Goal: Information Seeking & Learning: Check status

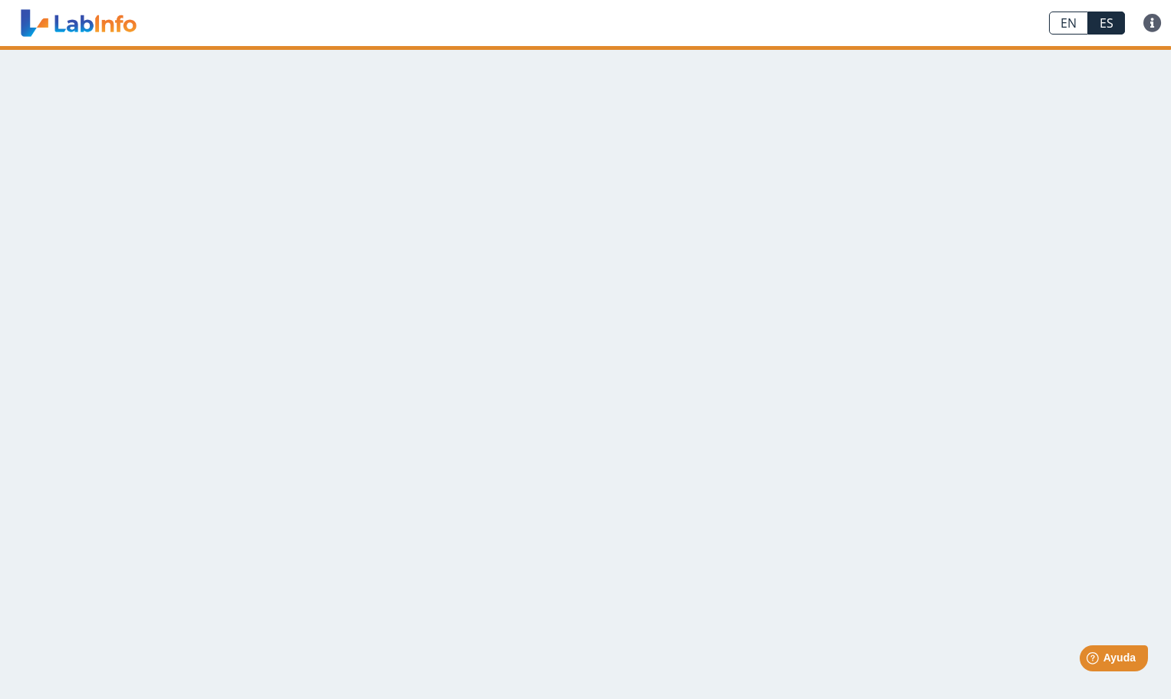
click at [173, 117] on main at bounding box center [585, 372] width 1171 height 653
click at [1109, 28] on link "ES" at bounding box center [1106, 23] width 37 height 23
click at [1149, 23] on link at bounding box center [1152, 23] width 37 height 18
click at [1023, 223] on main at bounding box center [585, 372] width 1171 height 653
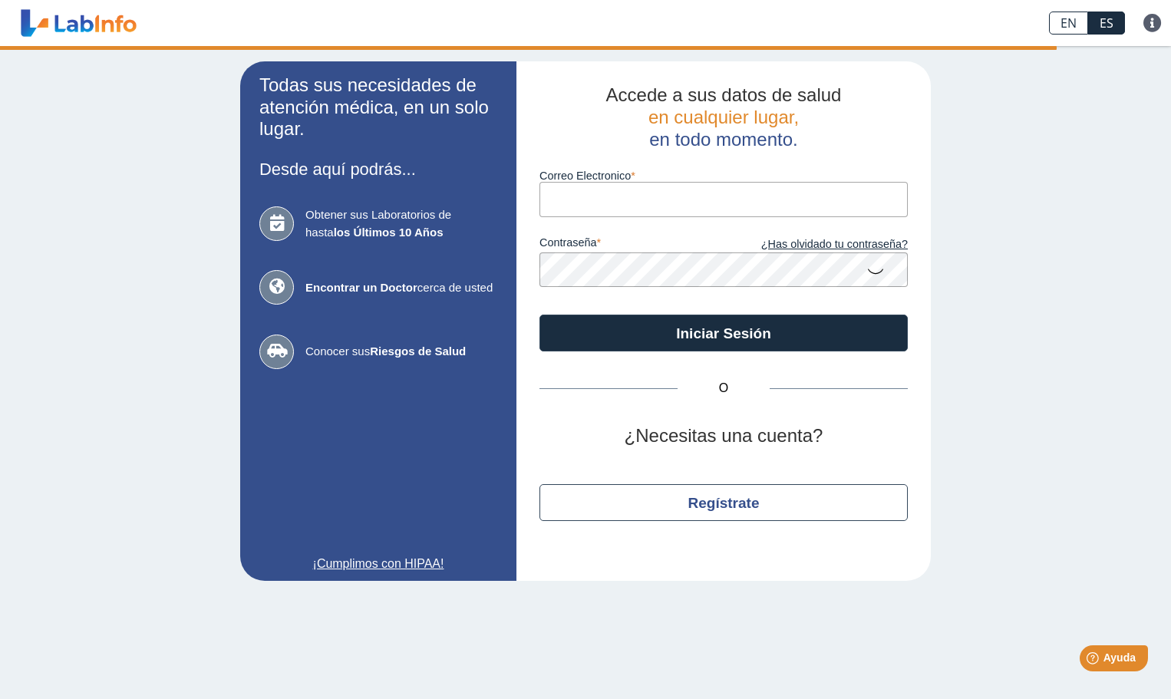
click at [604, 204] on input "Correo Electronico" at bounding box center [723, 199] width 368 height 35
type input "RUTH_PEREZ1965@HOTMAIL.COM"
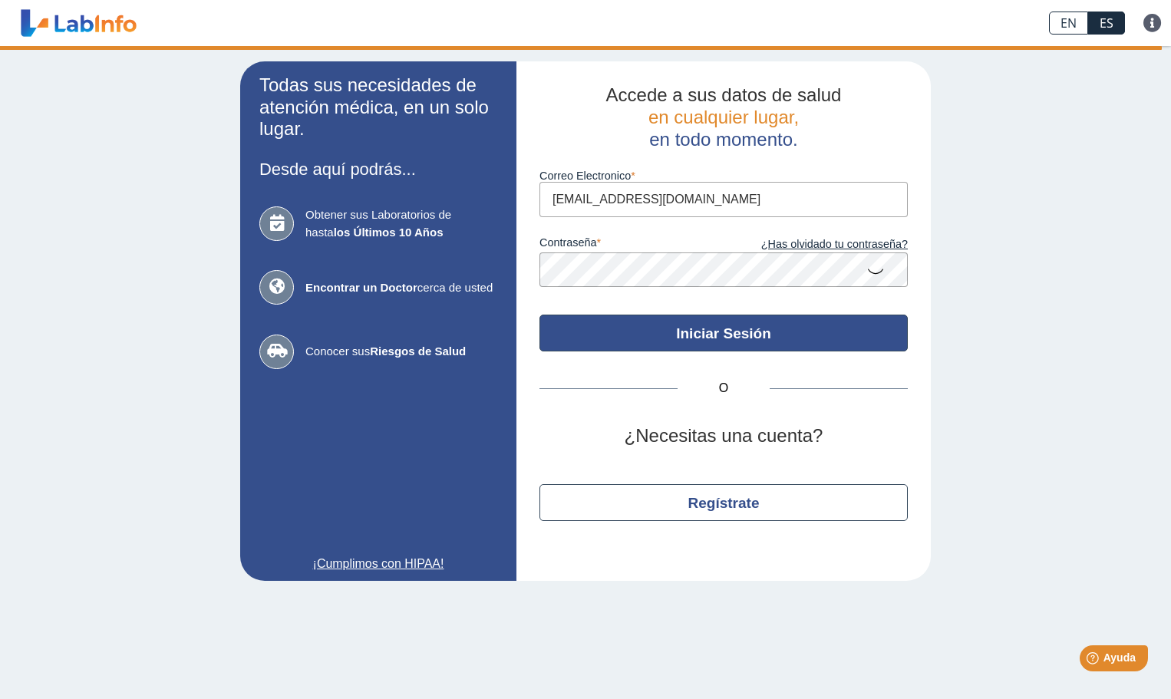
click at [733, 334] on button "Iniciar Sesión" at bounding box center [723, 333] width 368 height 37
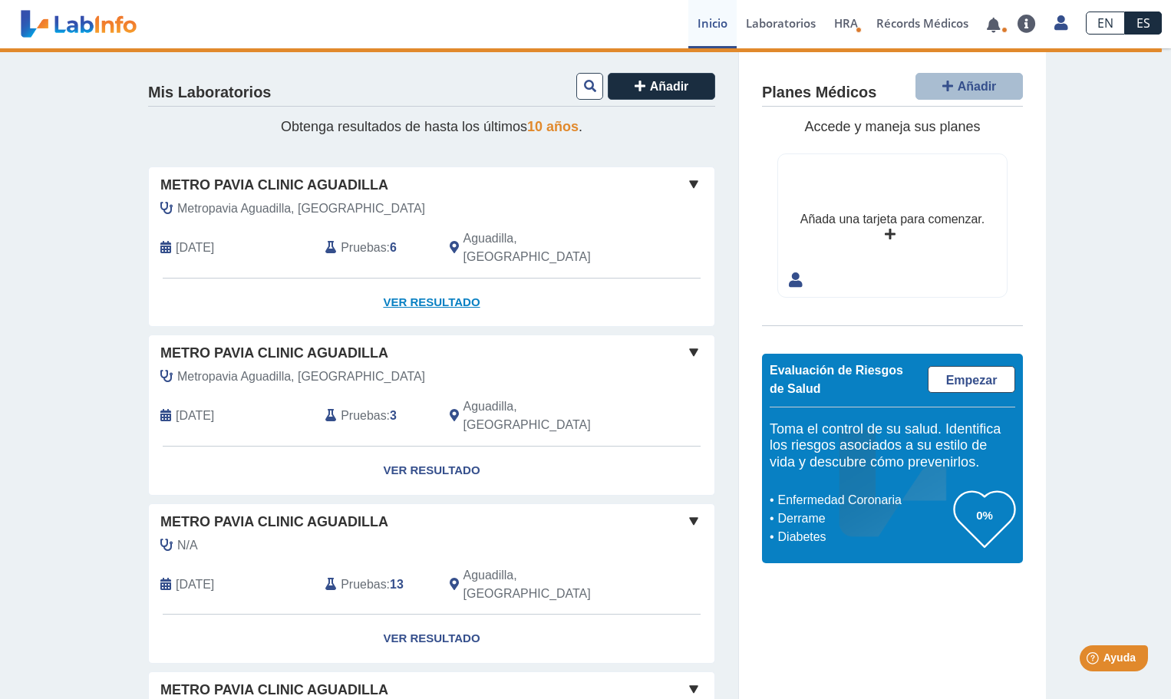
click at [403, 279] on link "Ver Resultado" at bounding box center [431, 303] width 565 height 48
click at [359, 239] on span "Pruebas" at bounding box center [363, 248] width 45 height 18
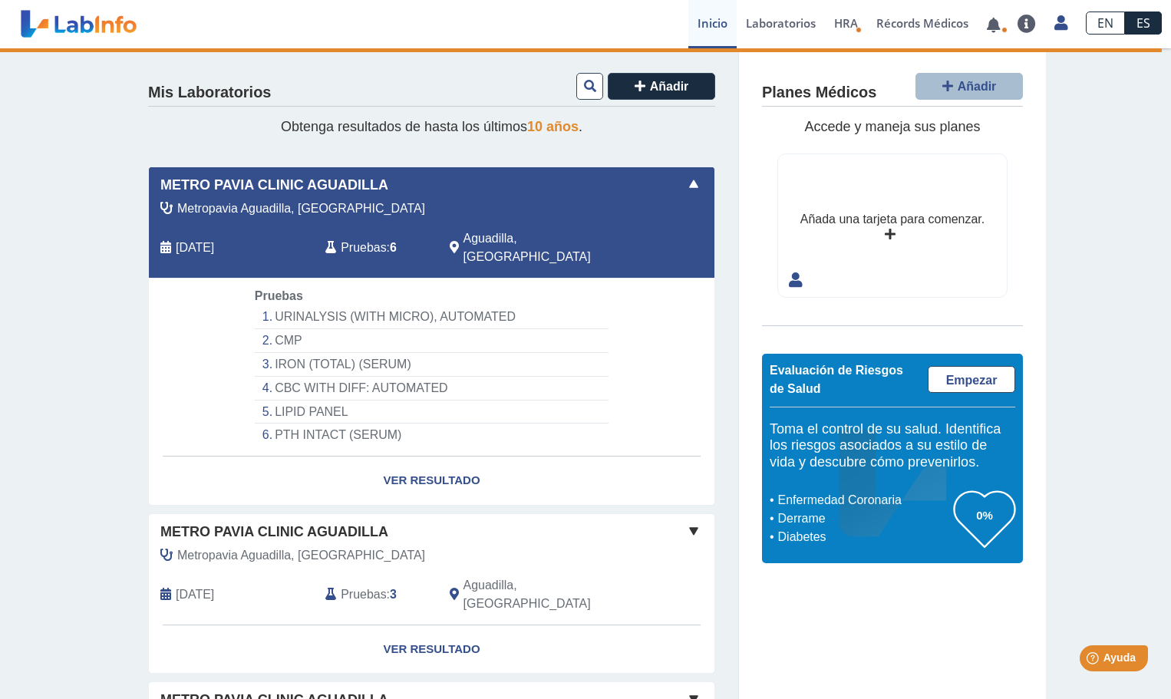
click at [328, 353] on li "IRON (TOTAL) (SERUM)" at bounding box center [432, 365] width 354 height 24
click at [268, 353] on li "IRON (TOTAL) (SERUM)" at bounding box center [432, 365] width 354 height 24
click at [364, 353] on li "IRON (TOTAL) (SERUM)" at bounding box center [432, 365] width 354 height 24
click at [465, 353] on li "IRON (TOTAL) (SERUM)" at bounding box center [432, 365] width 354 height 24
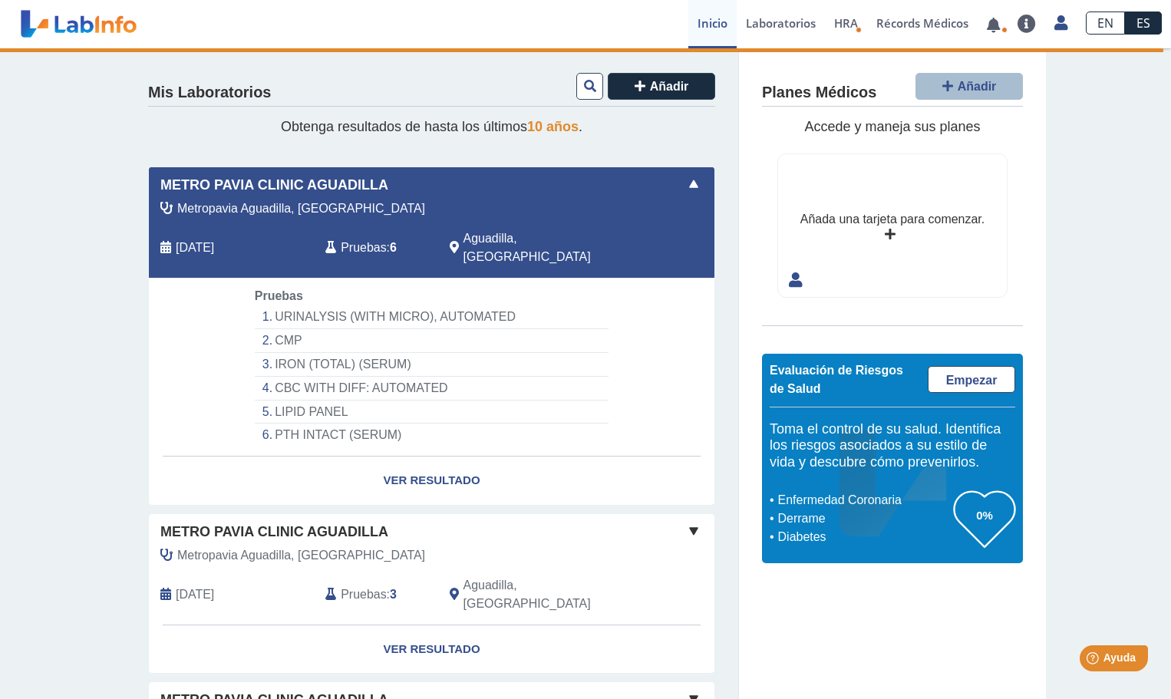
click at [386, 353] on li "IRON (TOTAL) (SERUM)" at bounding box center [432, 365] width 354 height 24
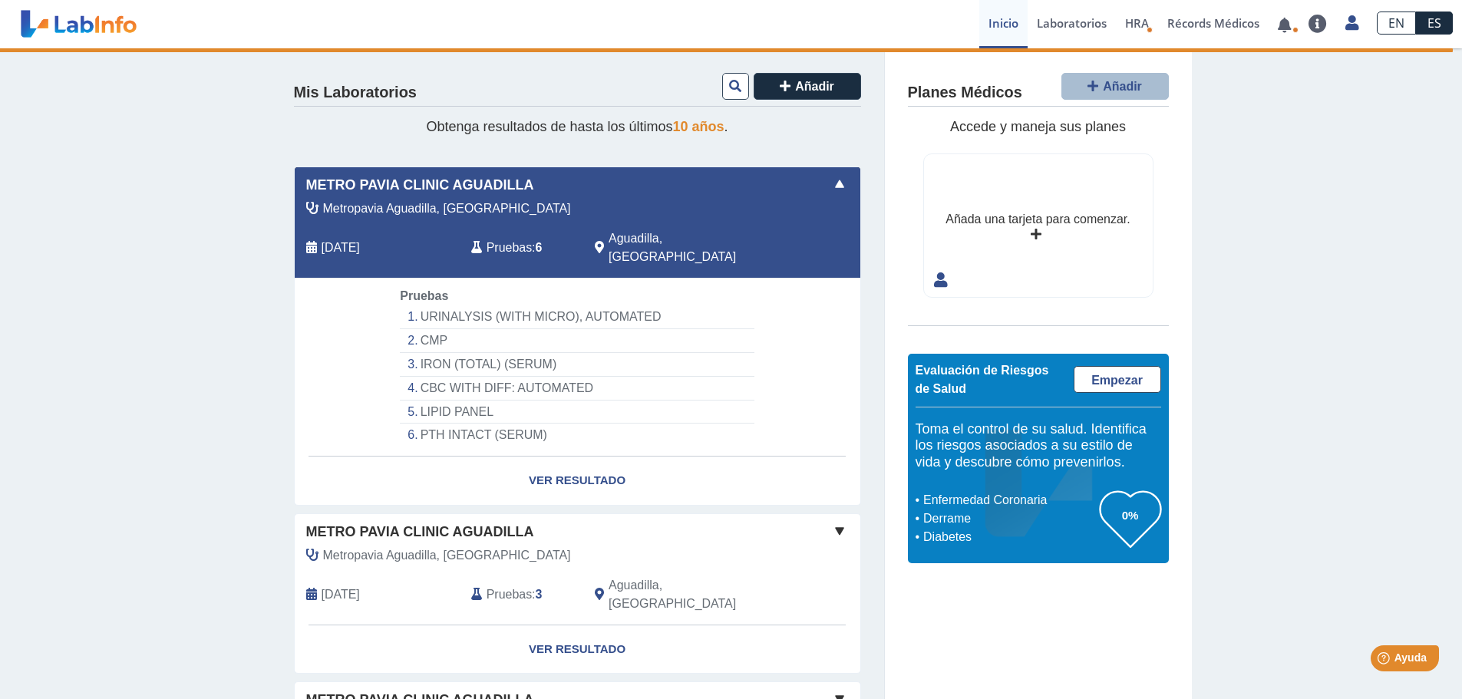
click at [467, 353] on li "IRON (TOTAL) (SERUM)" at bounding box center [577, 365] width 354 height 24
click at [414, 353] on li "IRON (TOTAL) (SERUM)" at bounding box center [577, 365] width 354 height 24
click at [641, 236] on span "Aguadilla, PR" at bounding box center [693, 247] width 170 height 37
click at [335, 239] on span "Sep 20, 2025" at bounding box center [340, 248] width 38 height 18
click at [454, 305] on li "URINALYSIS (WITH MICRO), AUTOMATED" at bounding box center [577, 317] width 354 height 24
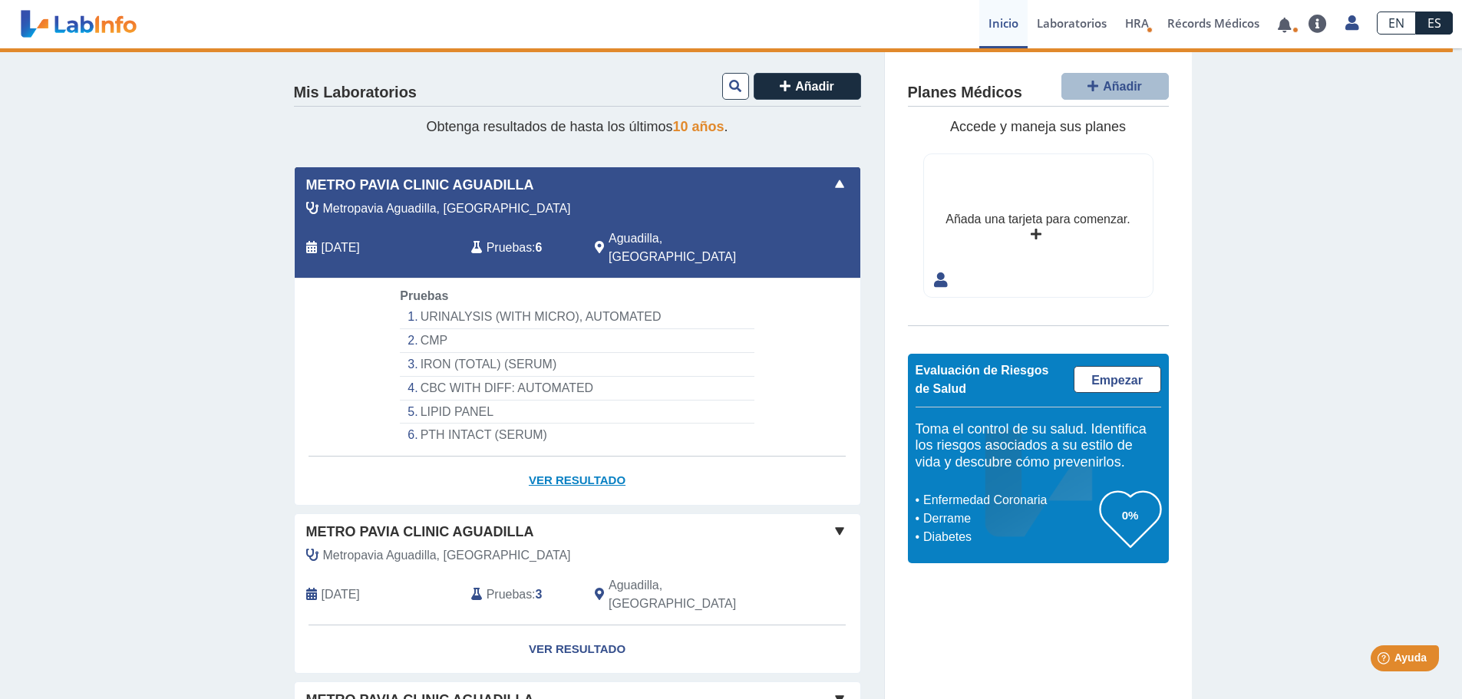
click at [556, 460] on link "Ver Resultado" at bounding box center [577, 480] width 565 height 48
click at [585, 463] on link "Ver Resultado" at bounding box center [577, 480] width 565 height 48
click at [545, 461] on link "Ver Resultado" at bounding box center [577, 480] width 565 height 48
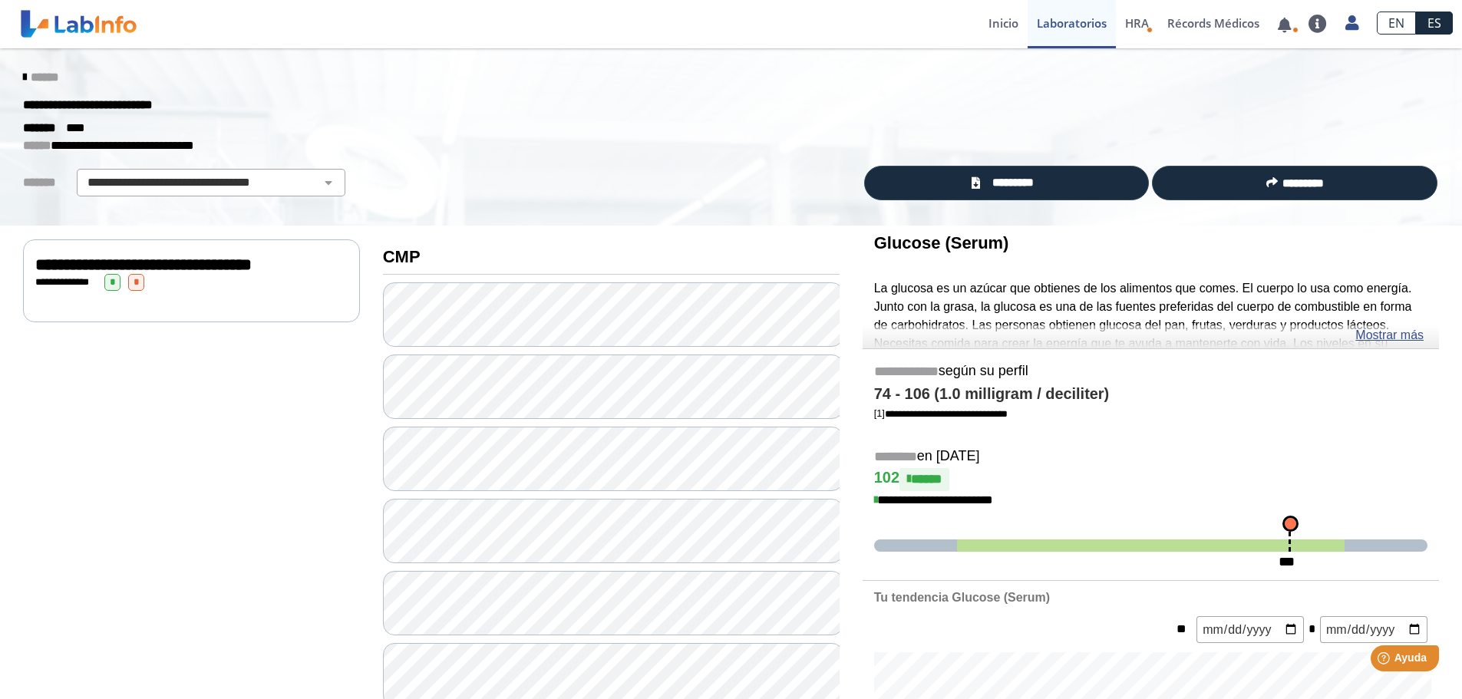
click at [61, 273] on span "**********" at bounding box center [143, 264] width 216 height 17
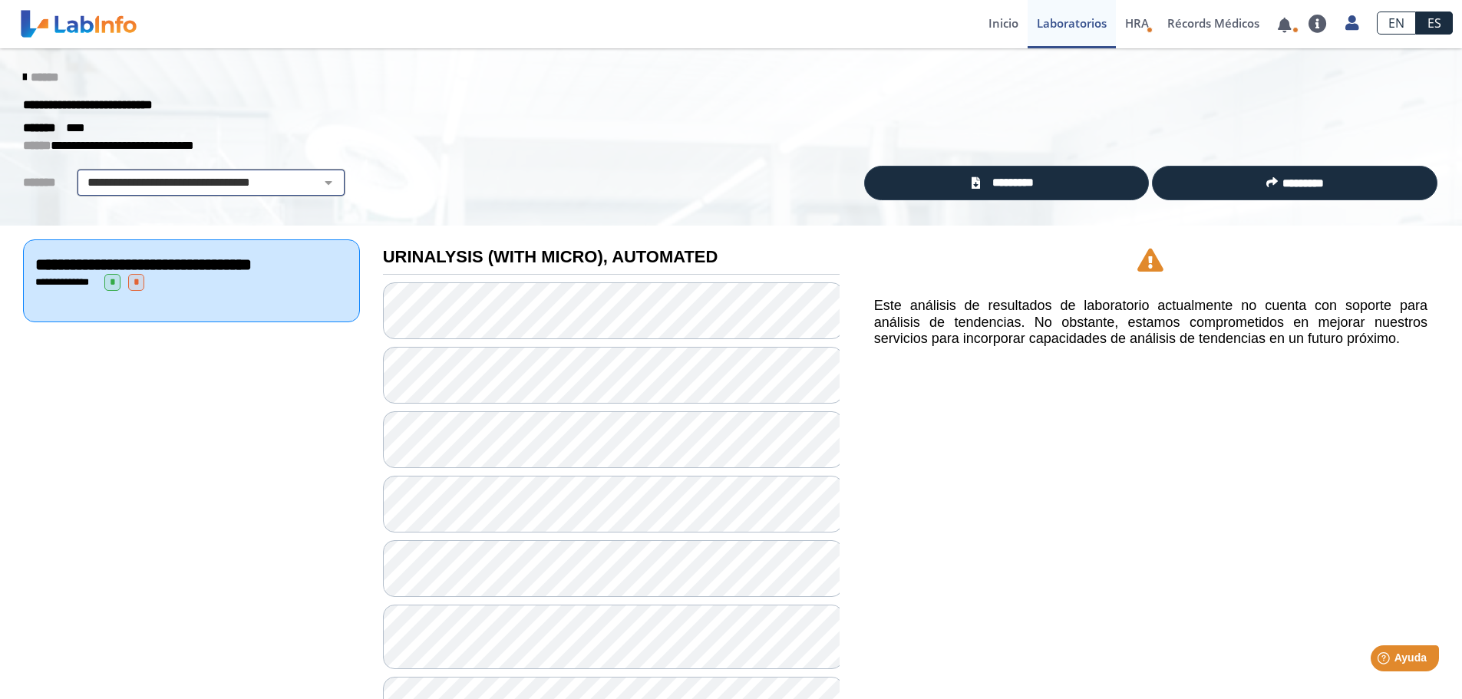
click at [315, 182] on select "**********" at bounding box center [210, 182] width 259 height 18
select select "**********"
click at [81, 173] on select "**********" at bounding box center [210, 182] width 259 height 18
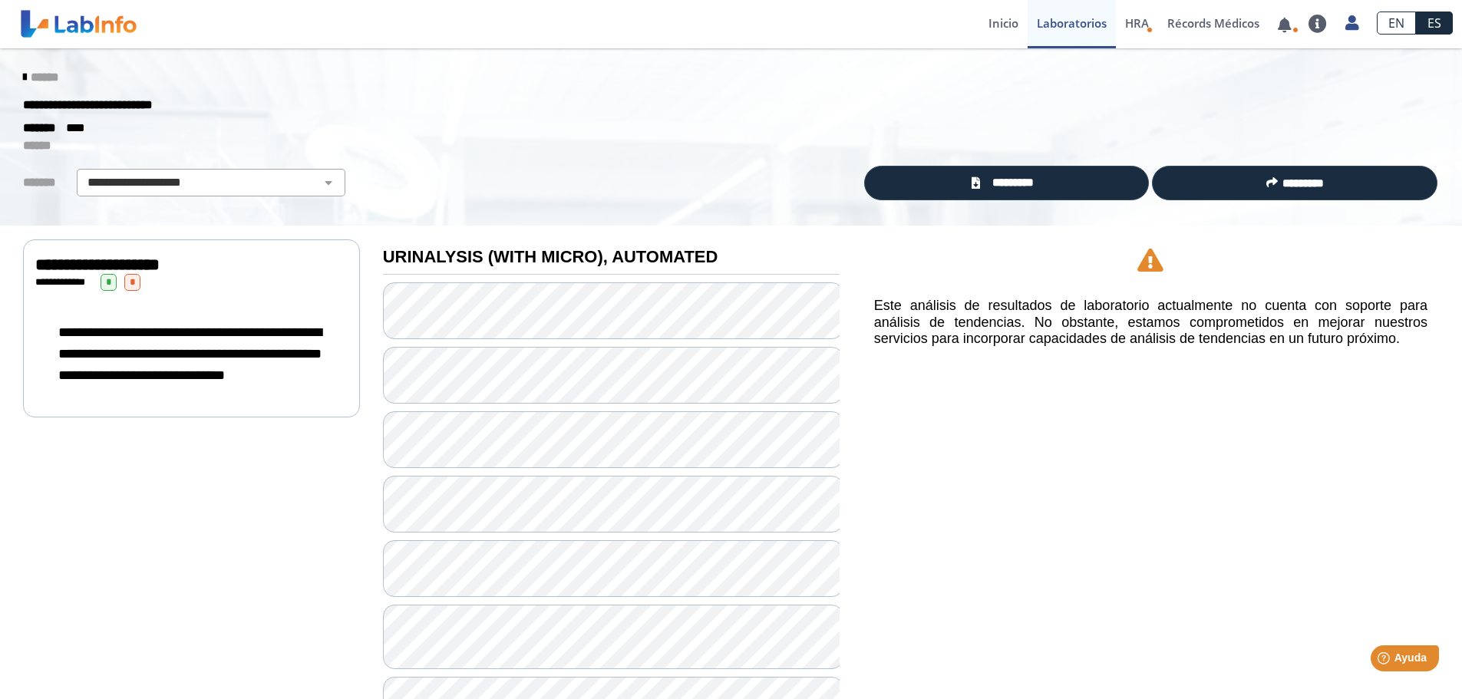
click at [236, 350] on span "**********" at bounding box center [189, 353] width 263 height 57
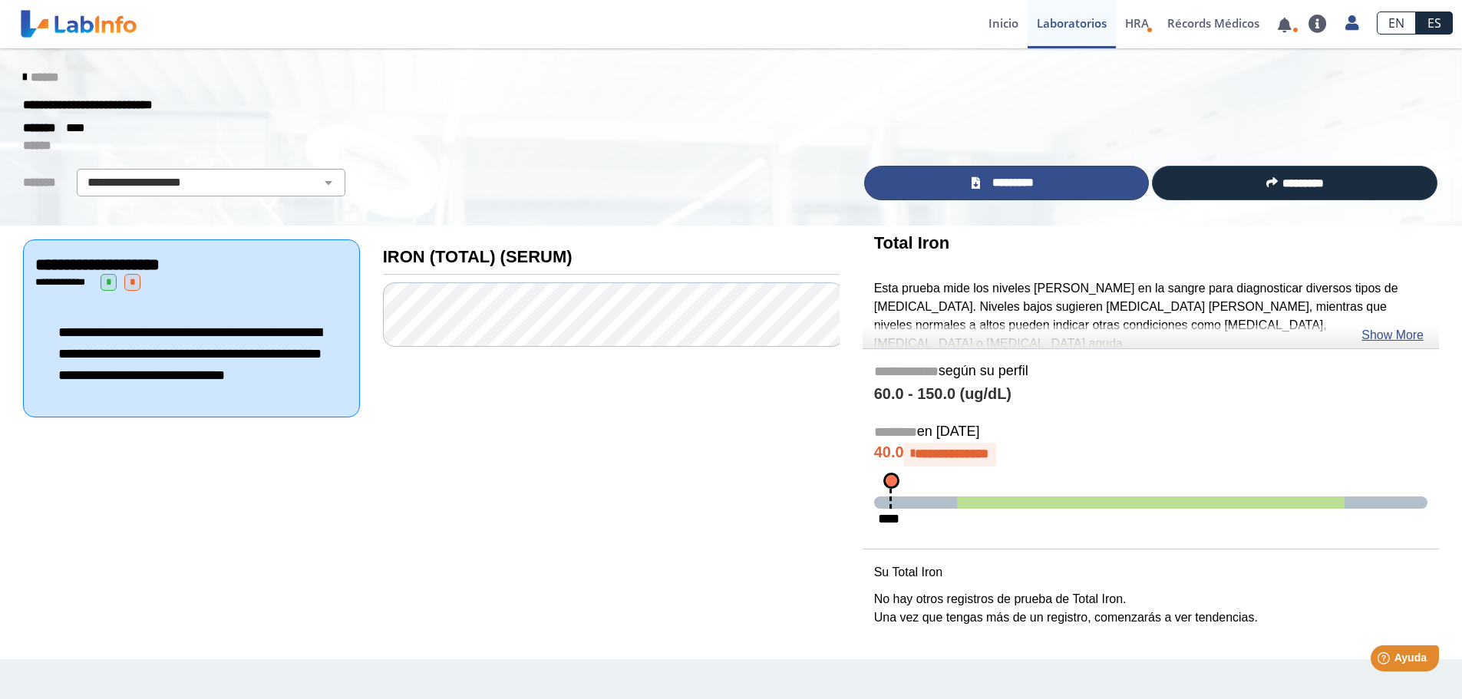
click at [931, 185] on link "*********" at bounding box center [1006, 183] width 285 height 35
click at [1060, 186] on link "*********" at bounding box center [1006, 183] width 285 height 35
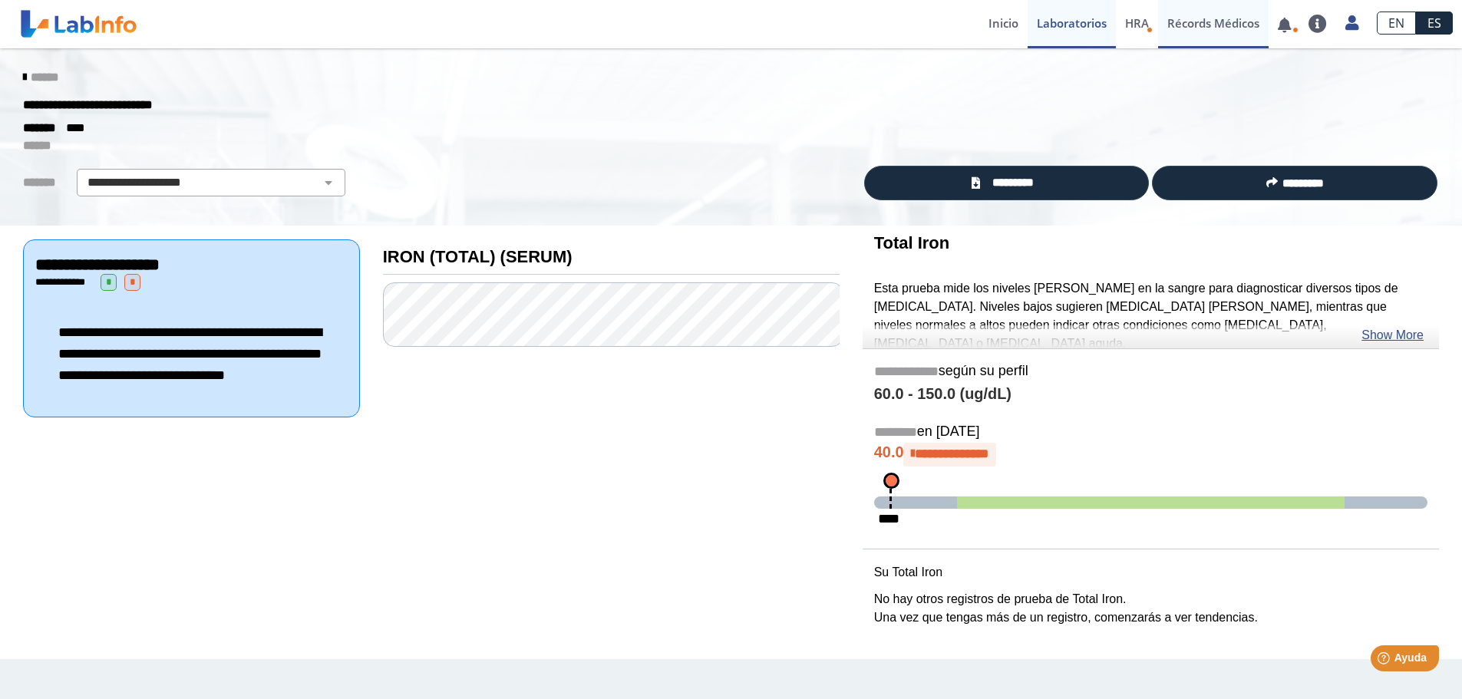
click at [1170, 19] on link "Récords Médicos" at bounding box center [1213, 24] width 110 height 48
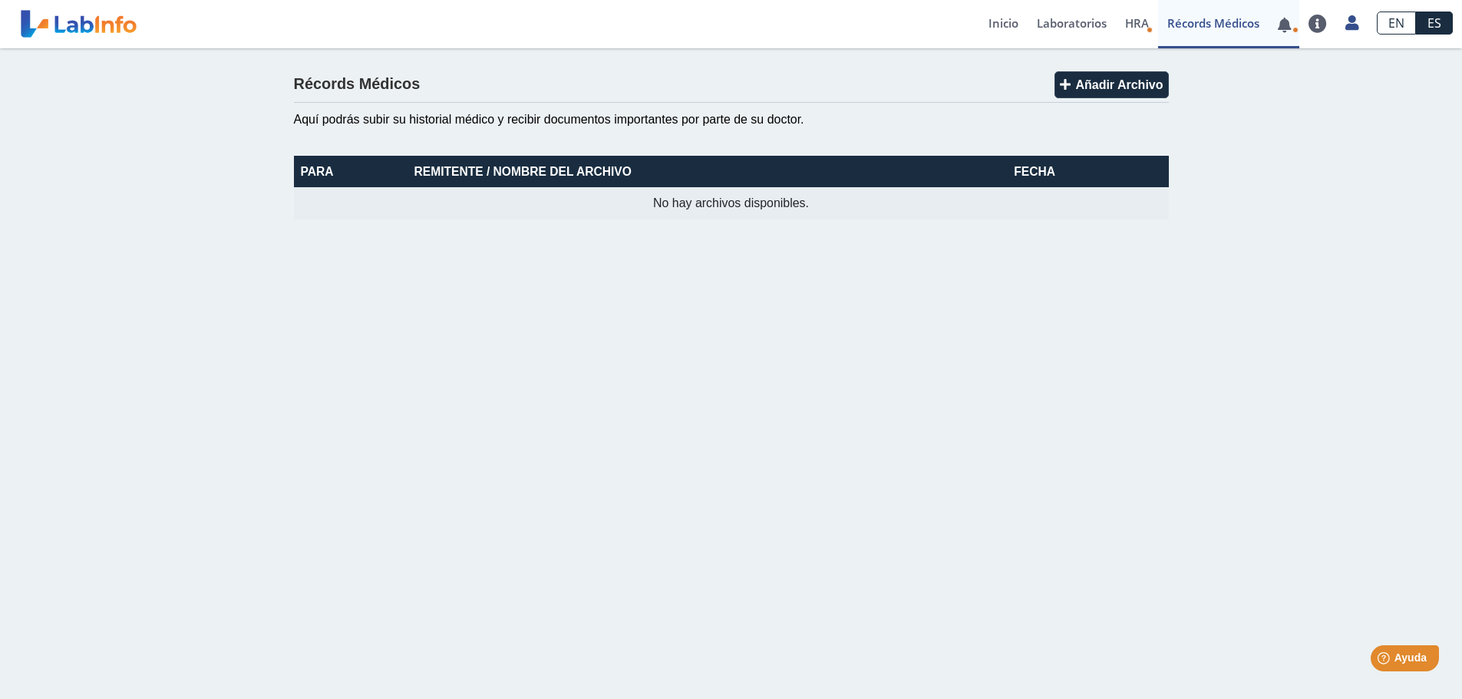
click at [1170, 25] on link at bounding box center [1283, 25] width 31 height 12
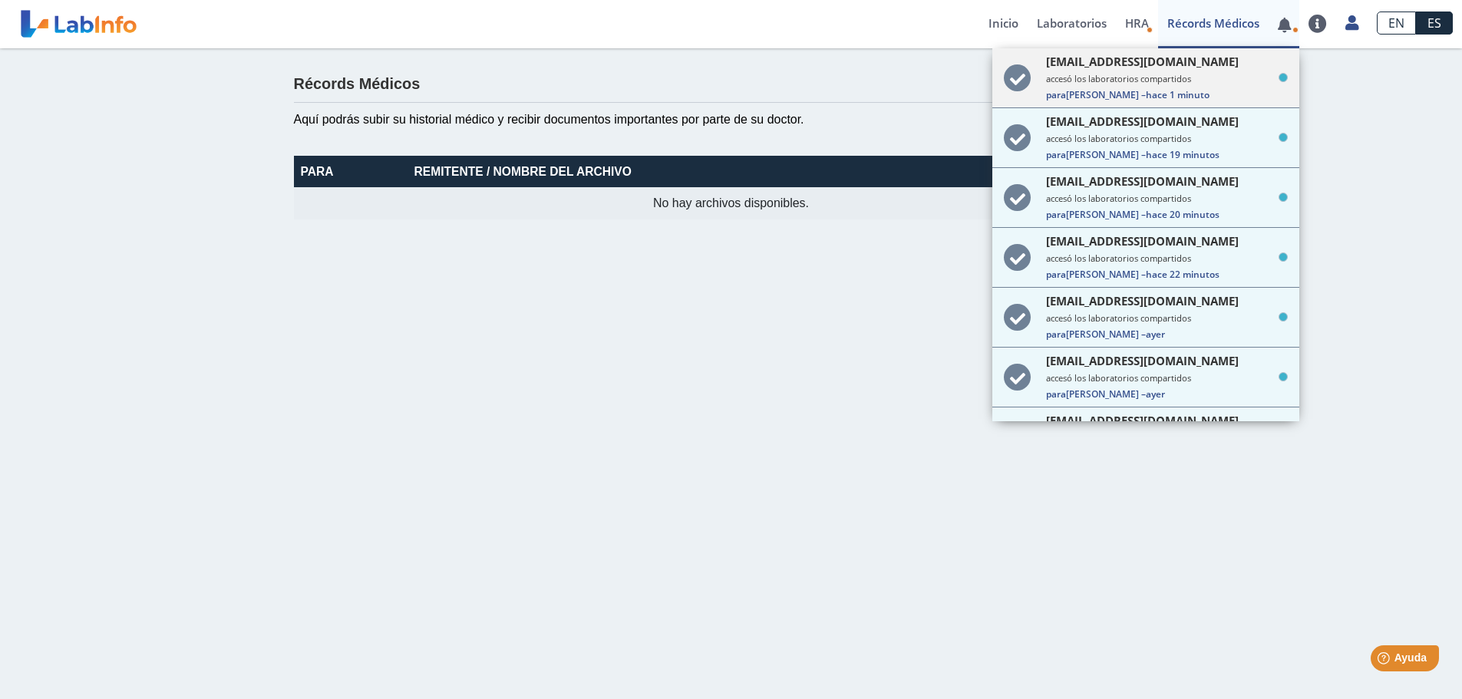
click at [1099, 78] on small "accesó los laboratorios compartidos" at bounding box center [1167, 79] width 242 height 12
click at [1115, 81] on small "accesó los laboratorios compartidos" at bounding box center [1167, 79] width 242 height 12
click at [1017, 129] on icon at bounding box center [1017, 137] width 27 height 27
click at [1170, 75] on icon at bounding box center [1282, 77] width 9 height 9
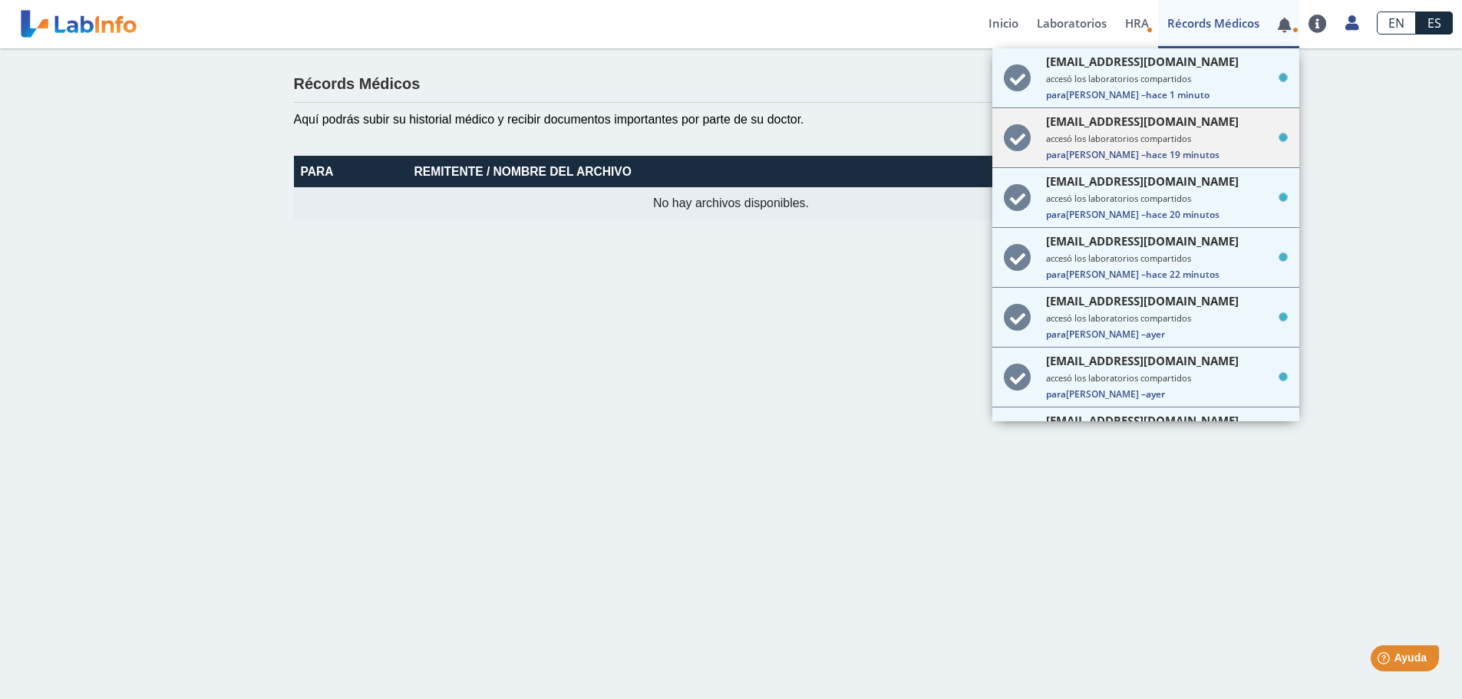
click at [1170, 133] on icon at bounding box center [1282, 137] width 9 height 9
click at [1170, 196] on icon at bounding box center [1282, 197] width 9 height 9
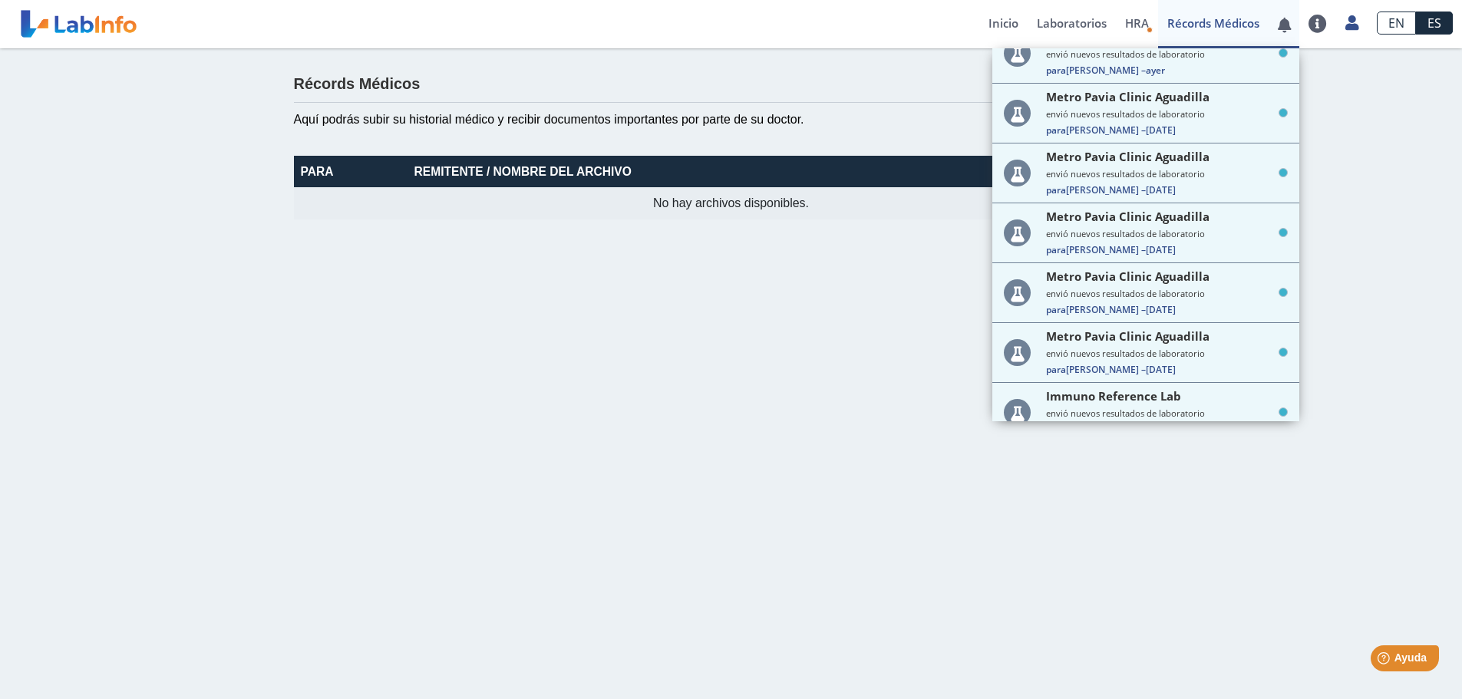
scroll to position [618, 0]
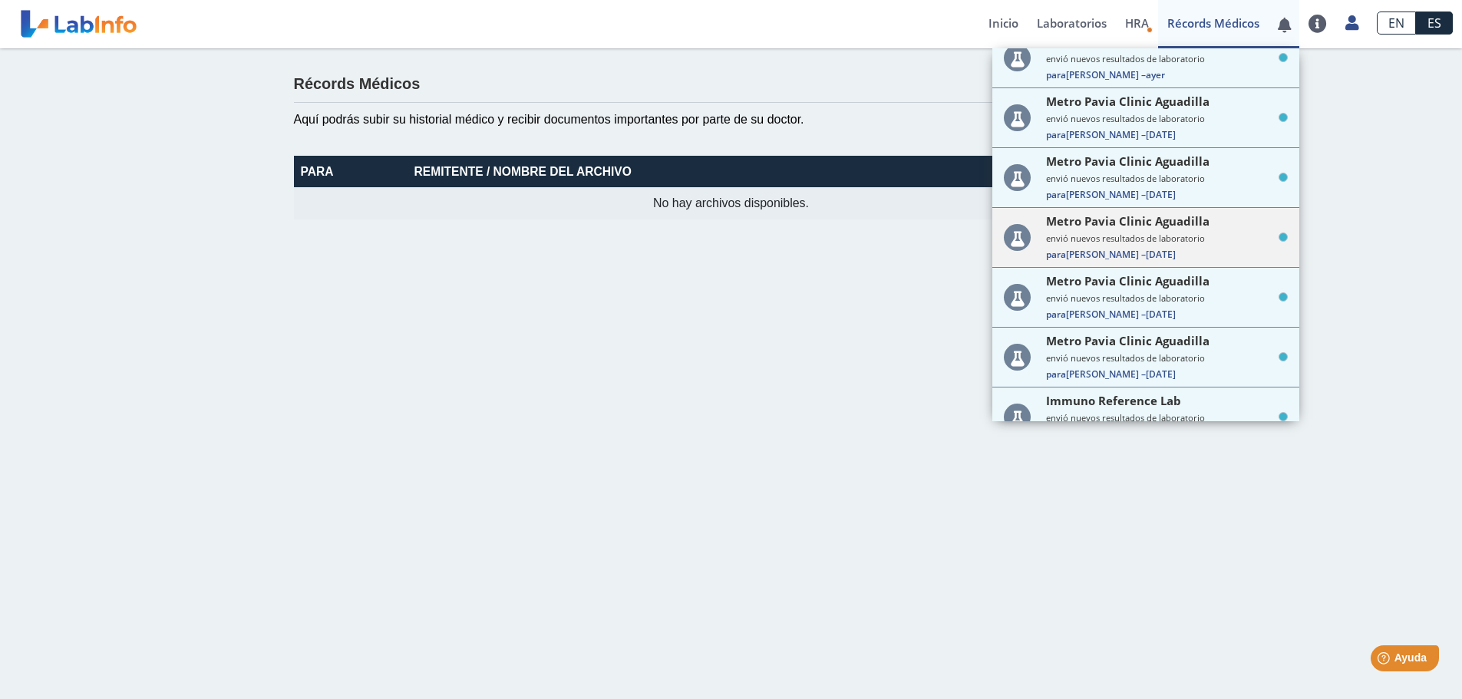
click at [1170, 239] on icon at bounding box center [1282, 236] width 9 height 9
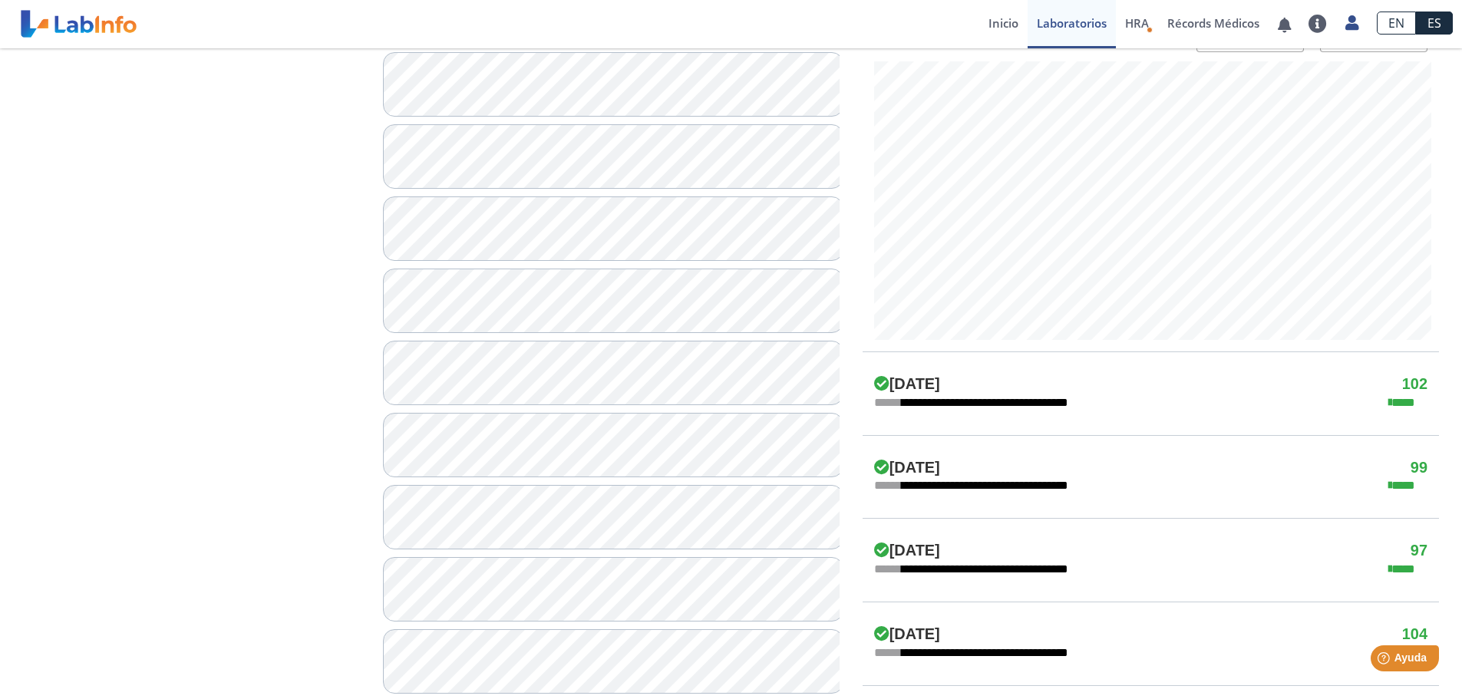
scroll to position [614, 0]
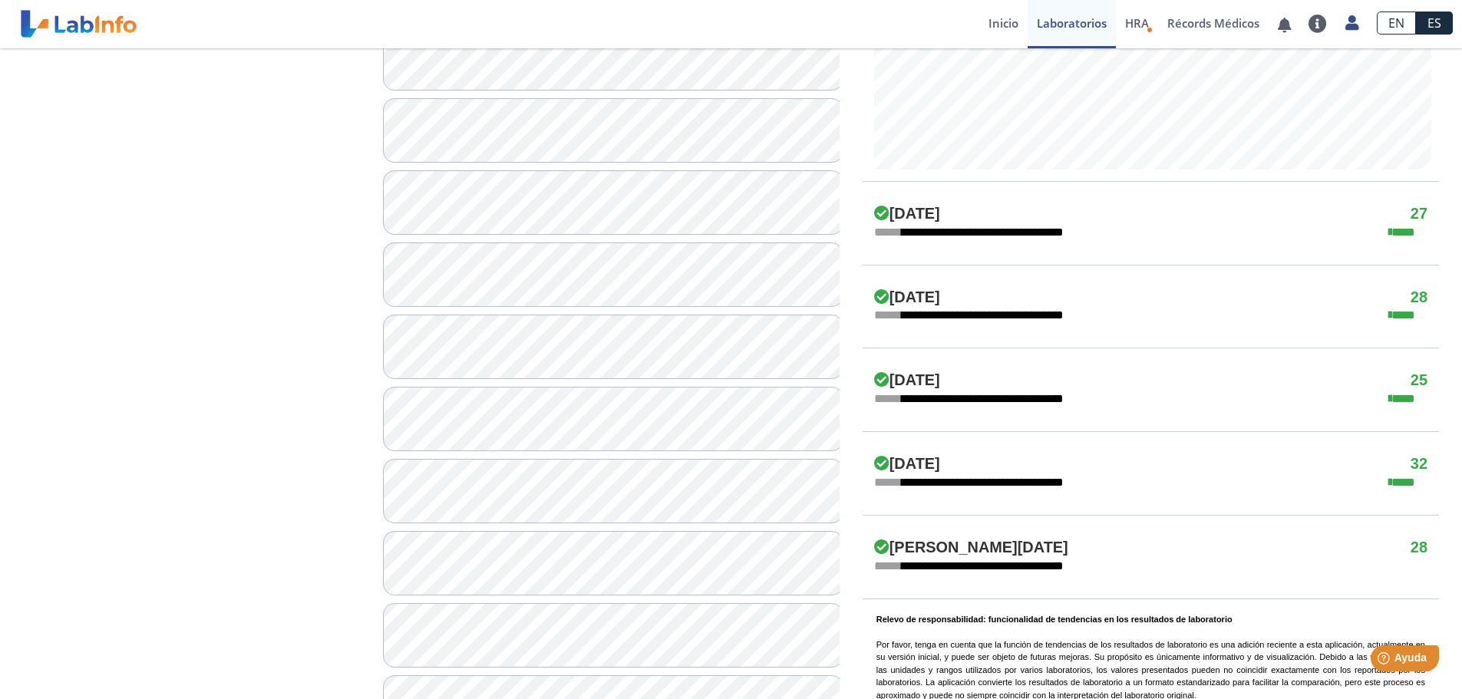
scroll to position [767, 0]
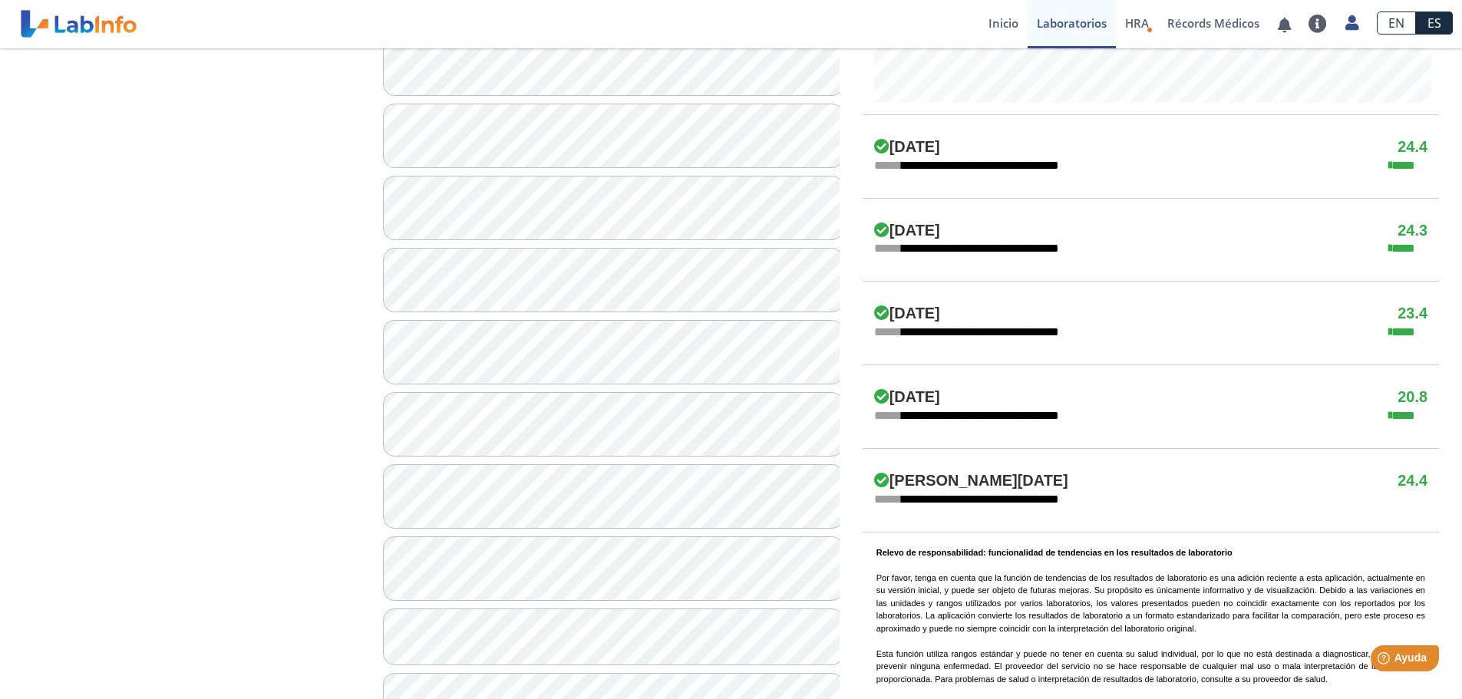
scroll to position [905, 0]
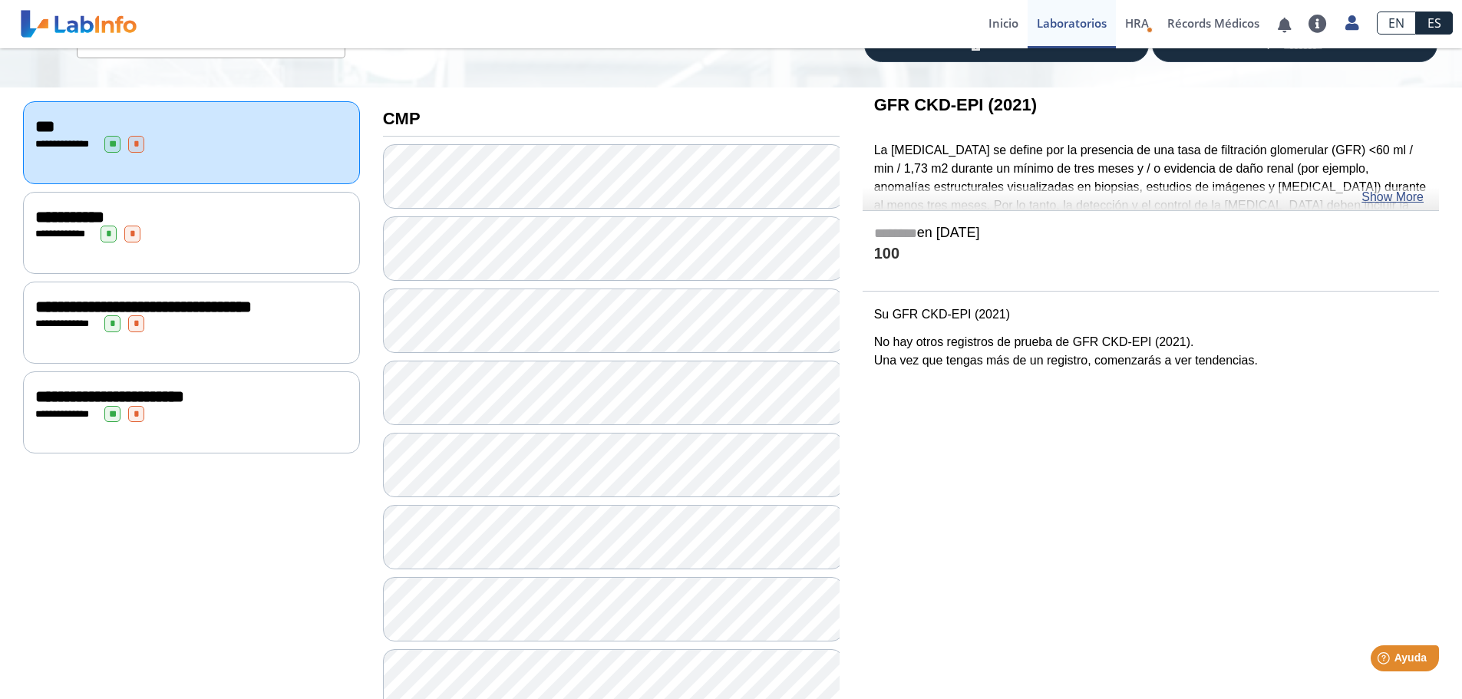
scroll to position [137, 0]
click at [1170, 197] on link "Show More" at bounding box center [1392, 198] width 62 height 18
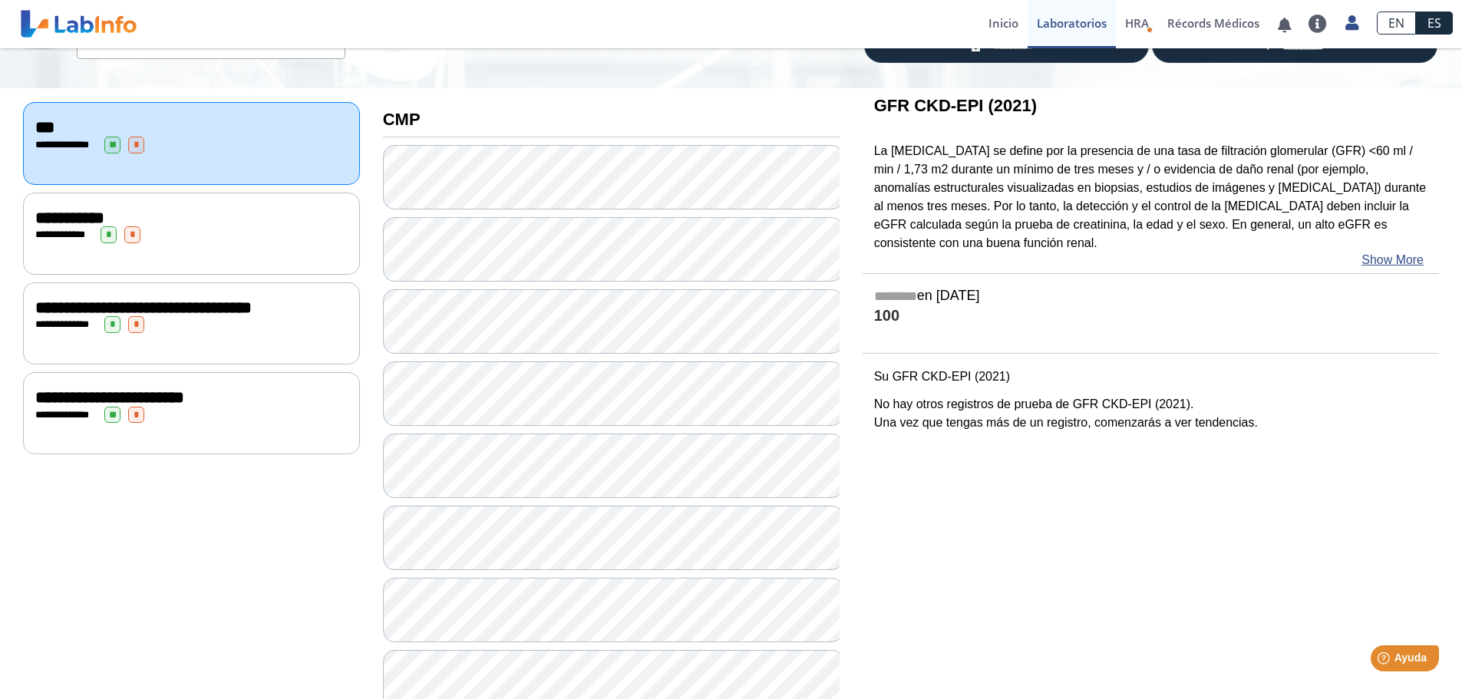
click at [882, 311] on h4 "100" at bounding box center [1150, 316] width 553 height 19
click at [1170, 23] on link at bounding box center [1317, 24] width 37 height 18
drag, startPoint x: 1405, startPoint y: 110, endPoint x: 1364, endPoint y: 71, distance: 56.4
click at [1170, 104] on h3 "GFR CKD-EPI (2021)" at bounding box center [1150, 105] width 553 height 19
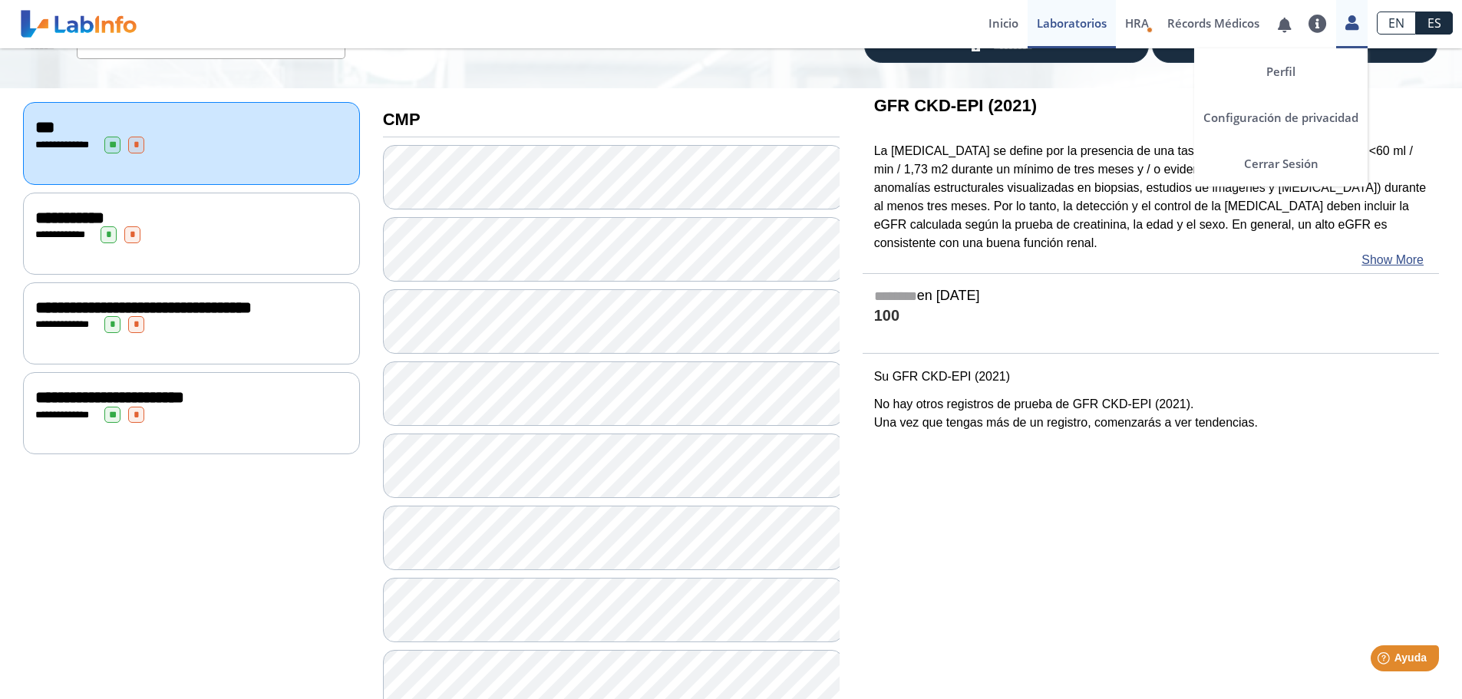
click at [1170, 21] on icon at bounding box center [1351, 23] width 13 height 12
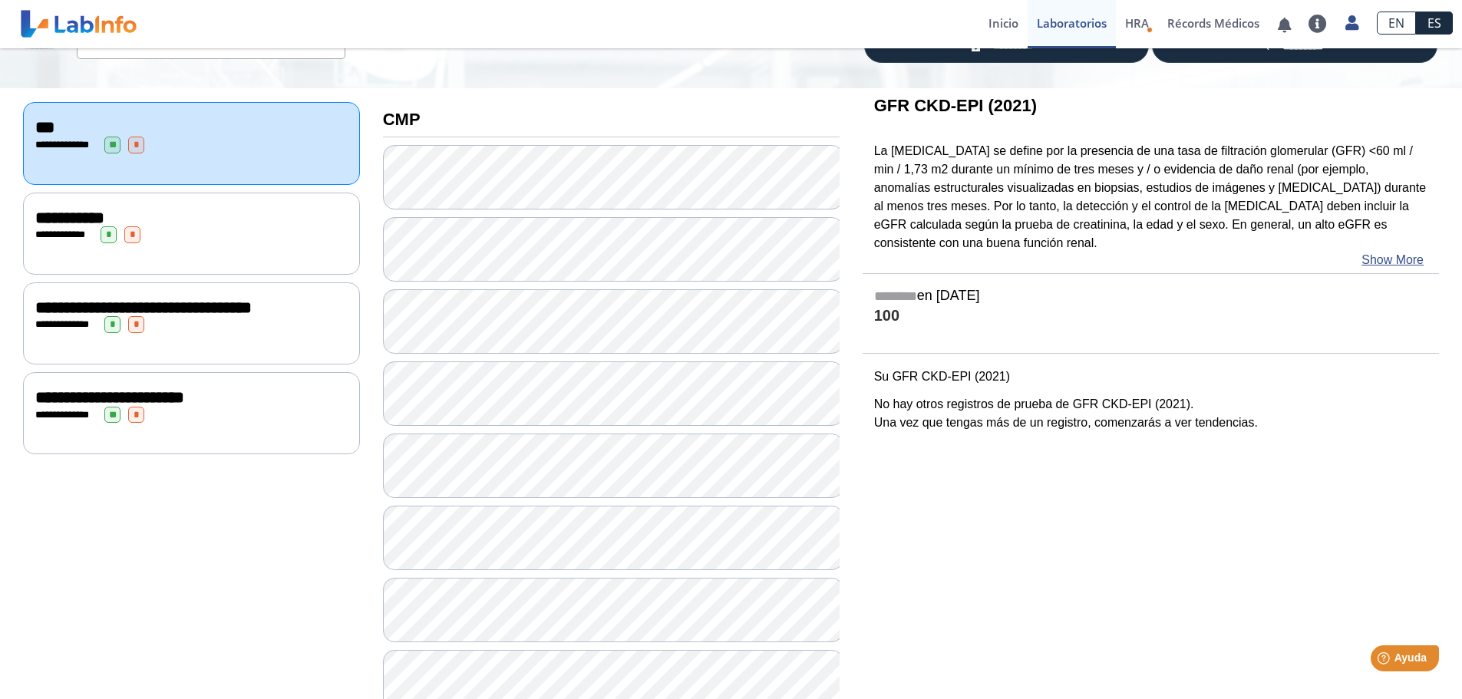
click at [1170, 89] on div "GFR CKD-EPI (2021) La enfermedad renal crónica se define por la presencia de un…" at bounding box center [1150, 180] width 576 height 184
click at [1141, 23] on span "HRA" at bounding box center [1137, 22] width 24 height 15
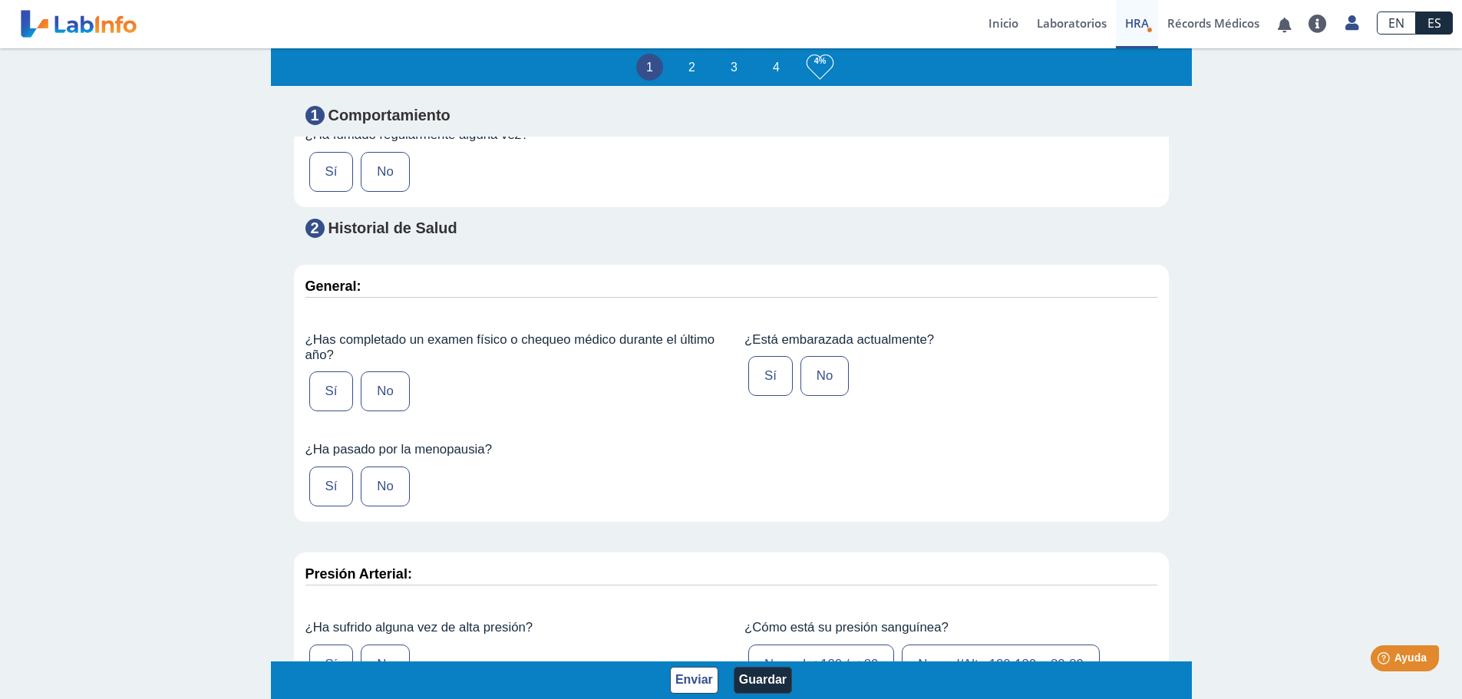
scroll to position [1381, 0]
click at [1059, 22] on link "Laboratorios" at bounding box center [1071, 24] width 88 height 48
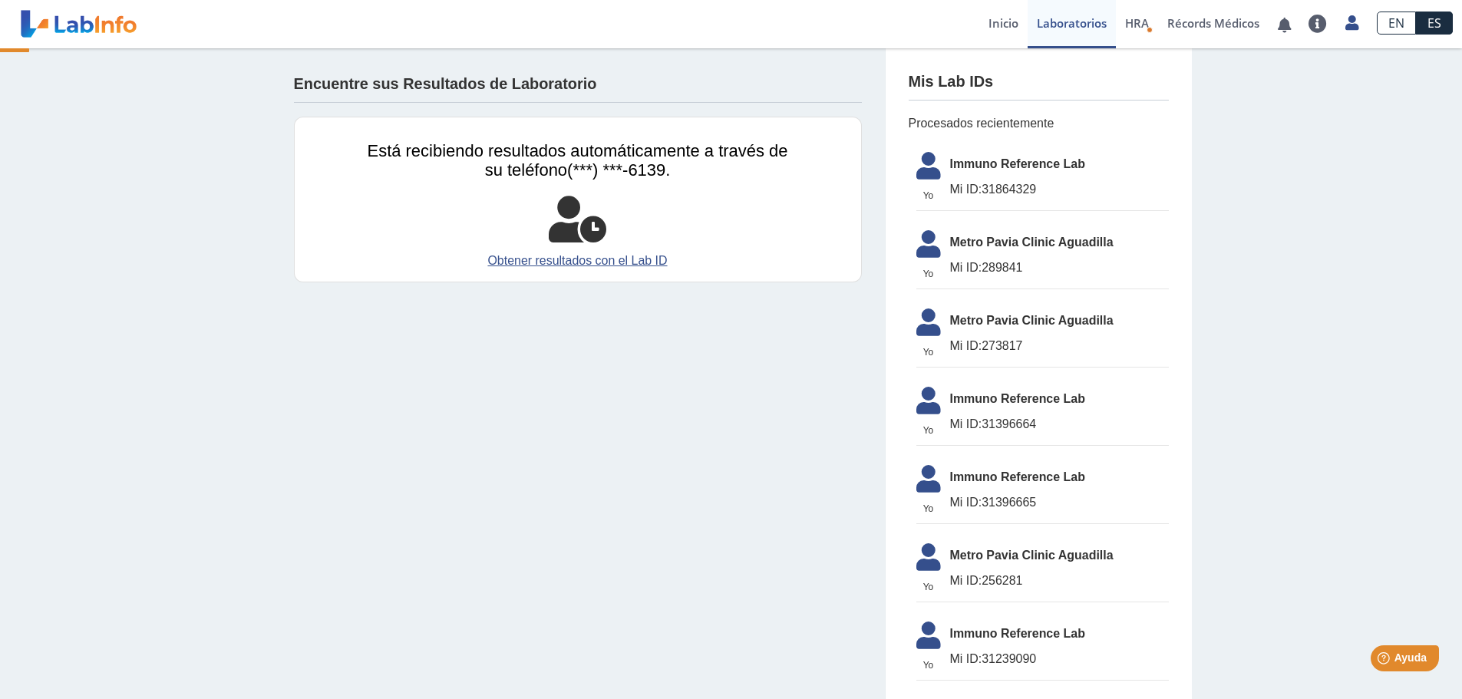
scroll to position [618, 0]
click at [637, 264] on link "Obtener resultados con el Lab ID" at bounding box center [577, 261] width 420 height 18
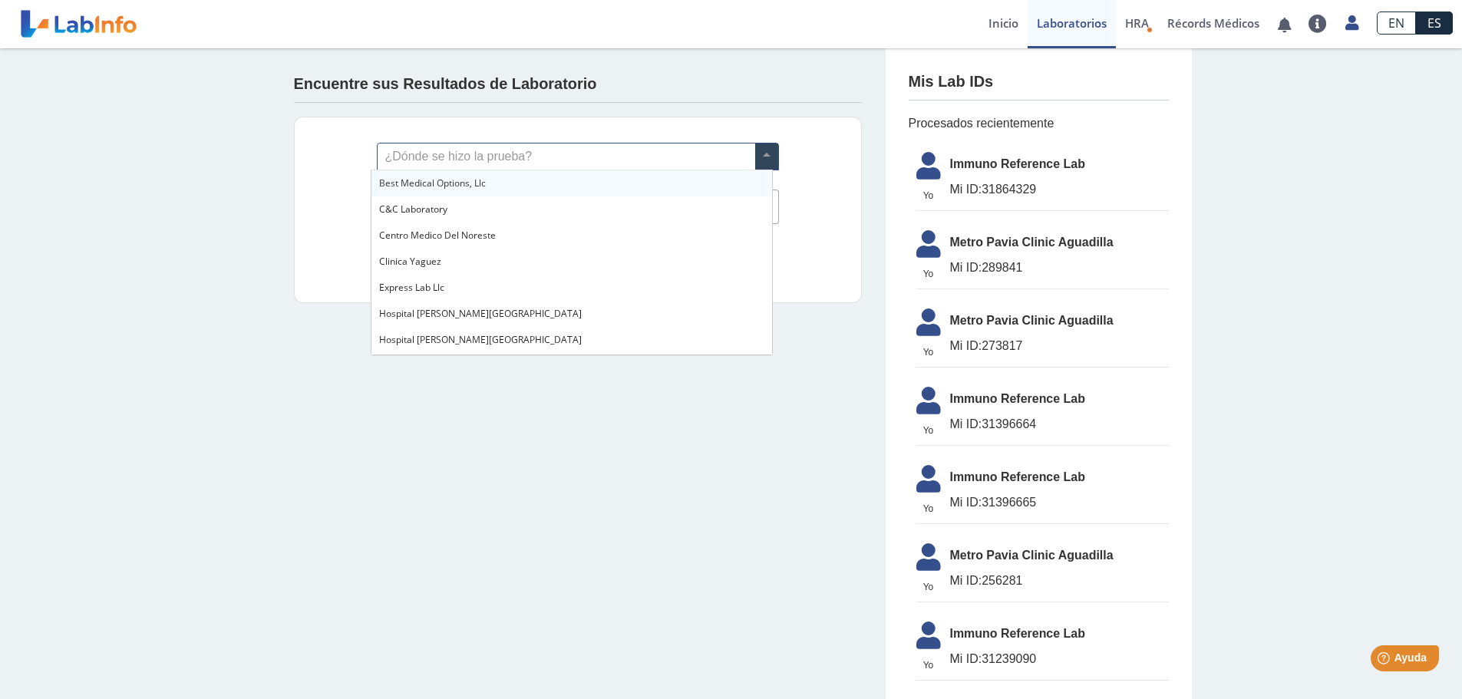
click at [758, 157] on span at bounding box center [766, 156] width 23 height 26
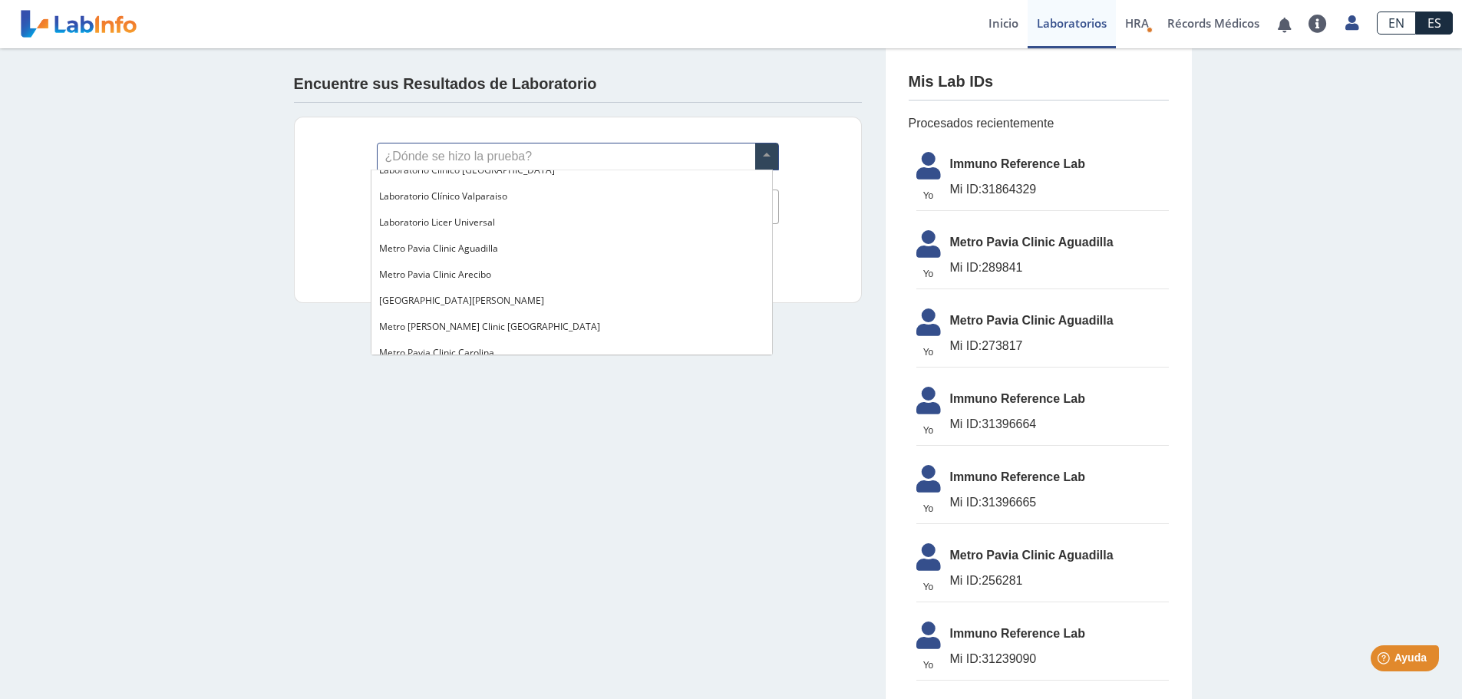
scroll to position [997, 0]
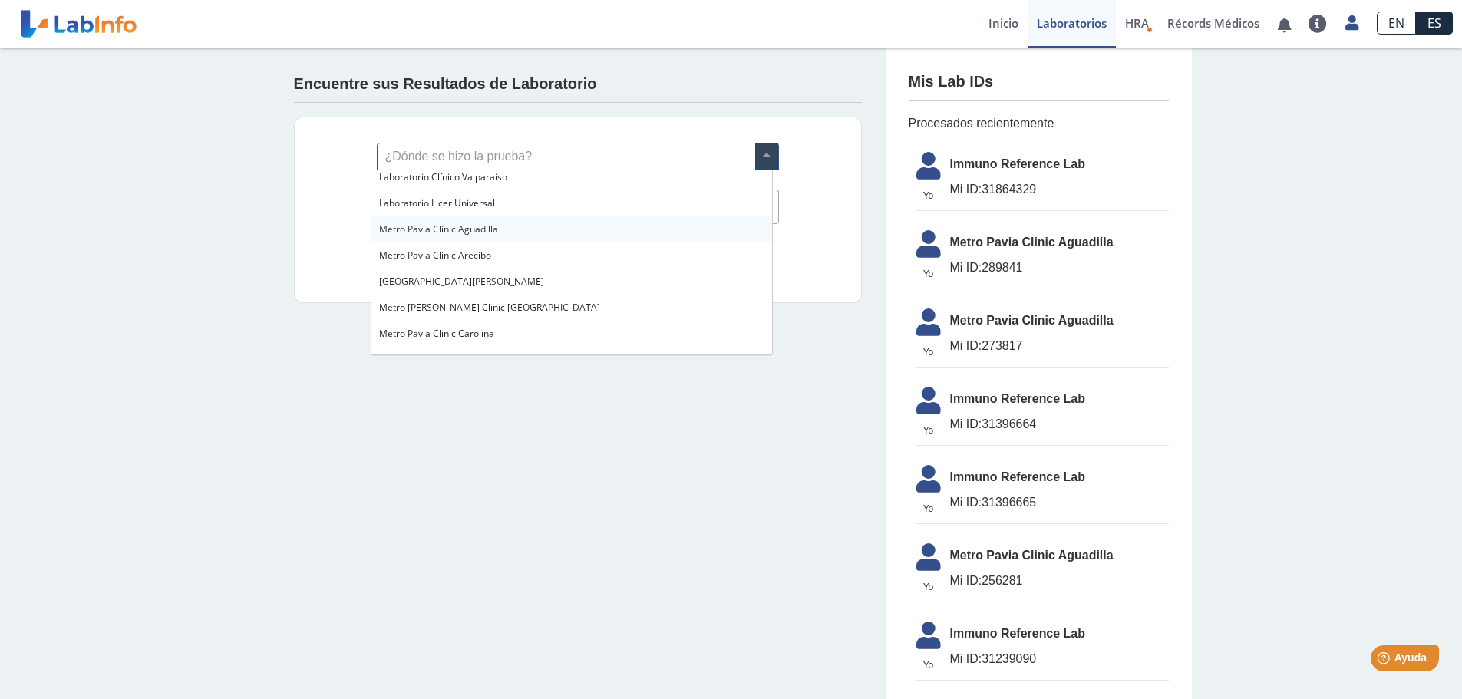
click at [450, 232] on span "Metro Pavia Clinic Aguadilla" at bounding box center [438, 228] width 119 height 13
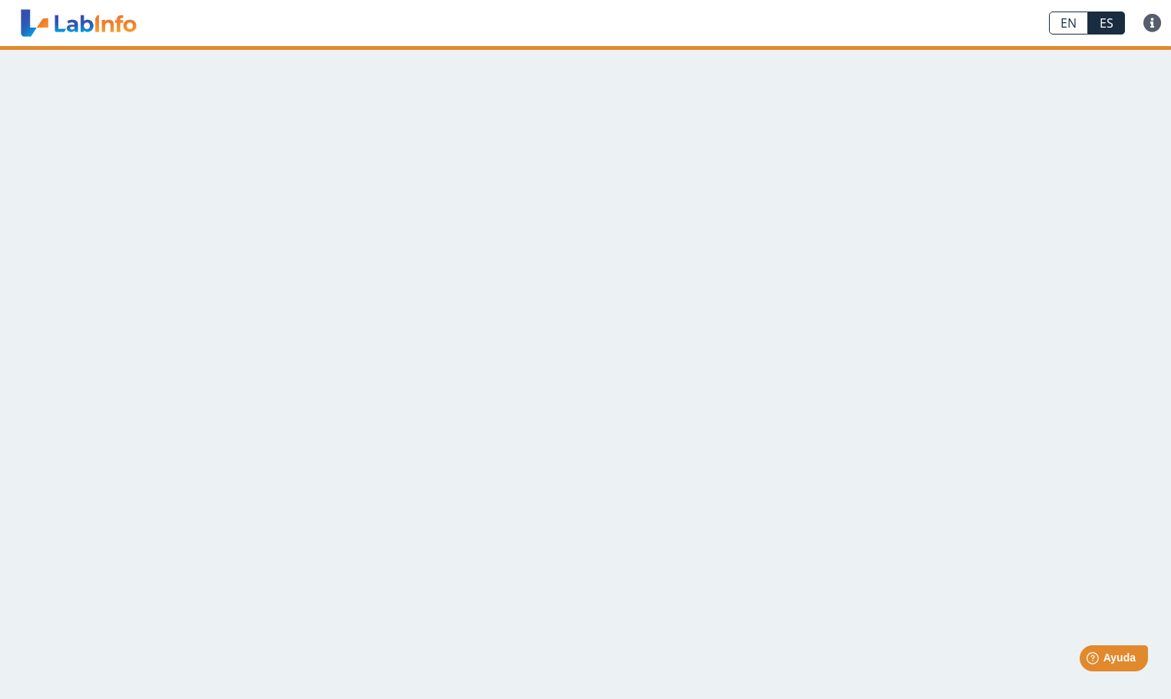
click at [1066, 30] on link "EN" at bounding box center [1068, 23] width 39 height 23
click at [88, 22] on link at bounding box center [78, 23] width 127 height 38
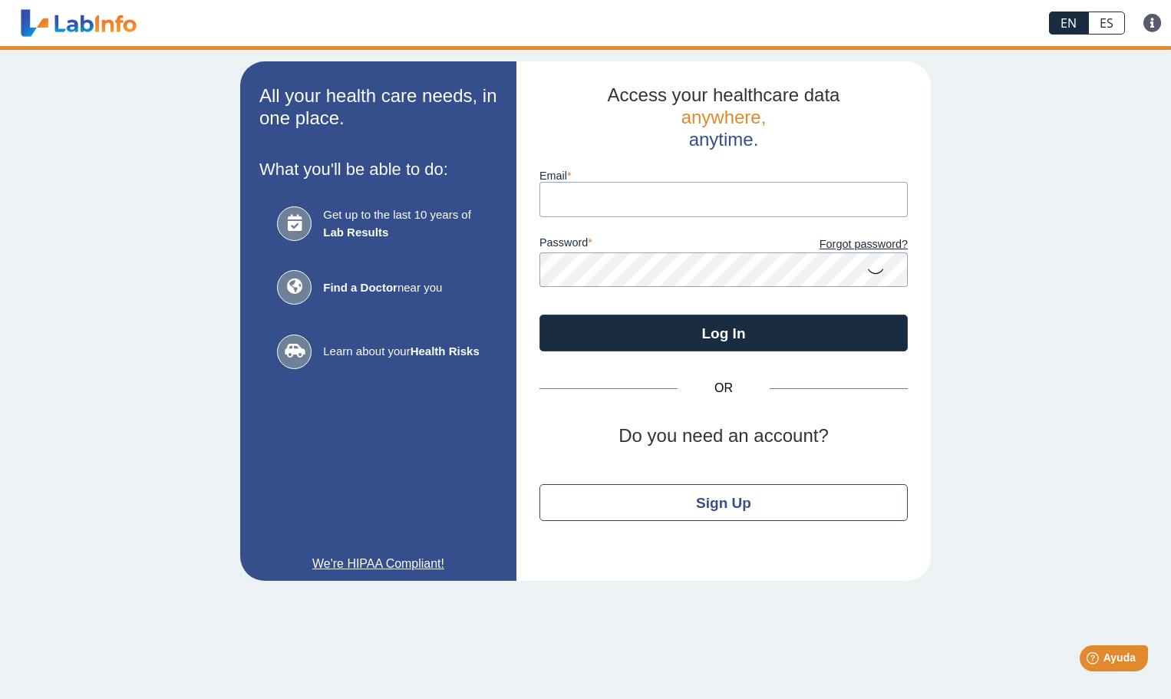
click at [568, 200] on input "Email" at bounding box center [723, 199] width 368 height 35
type input "[EMAIL_ADDRESS][DOMAIN_NAME]"
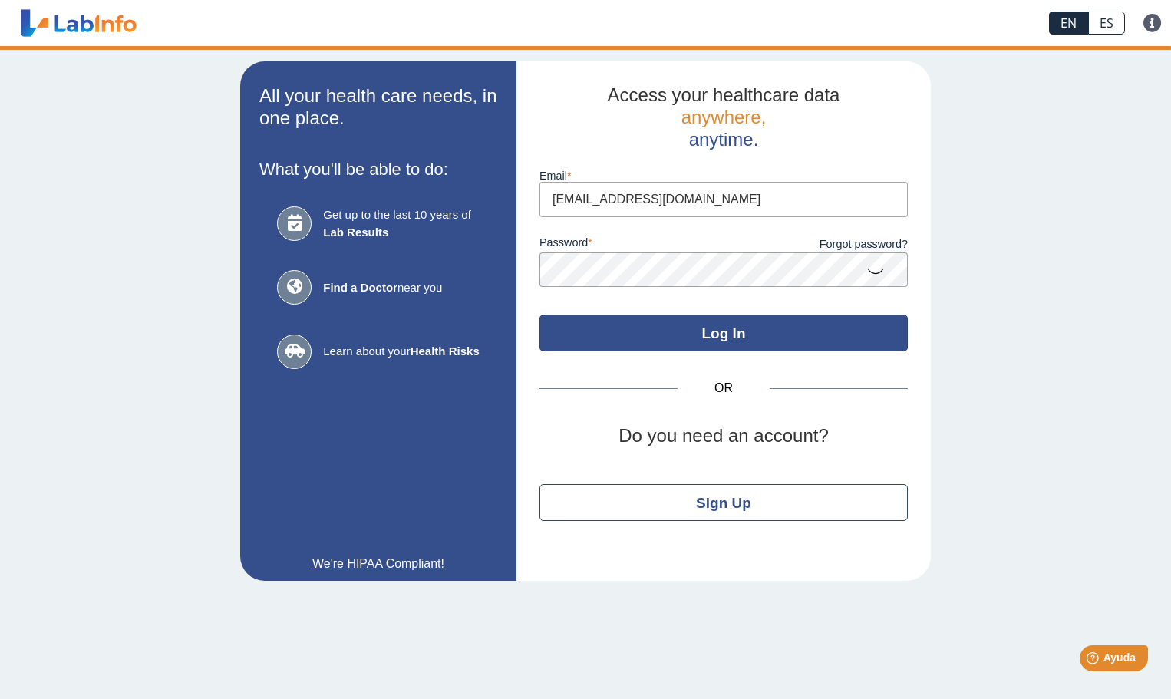
click at [727, 334] on button "Log In" at bounding box center [723, 333] width 368 height 37
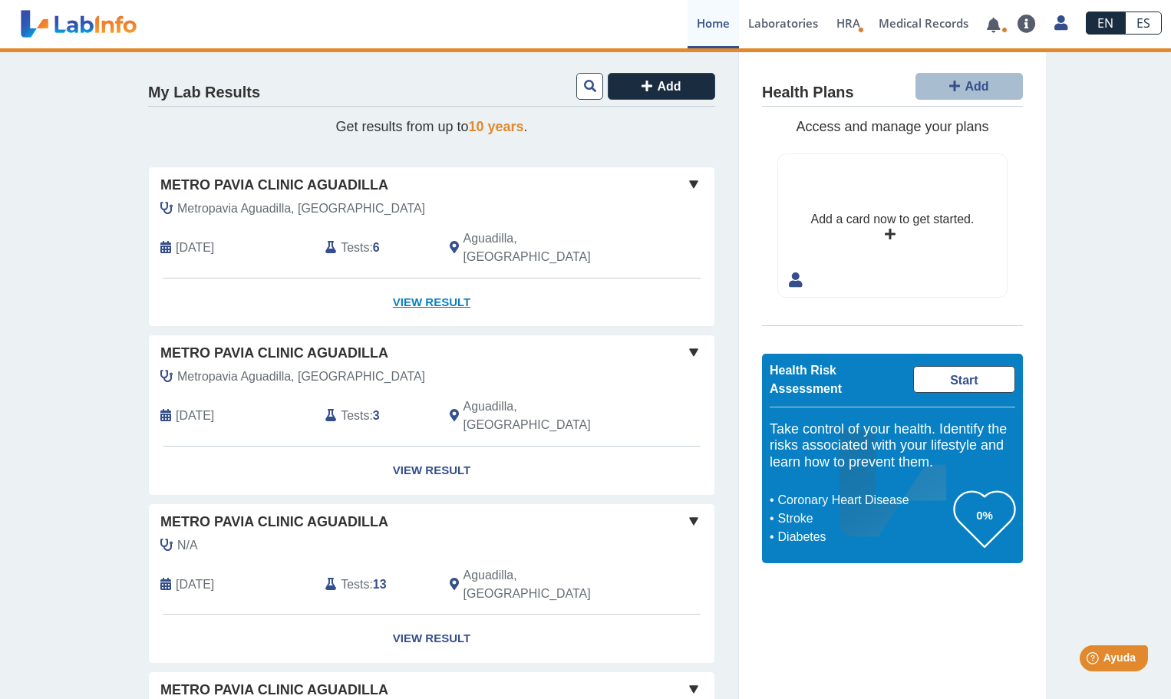
click at [421, 282] on link "View Result" at bounding box center [431, 303] width 565 height 48
click at [424, 280] on link "View Result" at bounding box center [431, 303] width 565 height 48
click at [450, 289] on link "View Result" at bounding box center [431, 303] width 565 height 48
click at [384, 281] on link "View Result" at bounding box center [431, 303] width 565 height 48
click at [430, 283] on link "View Result" at bounding box center [431, 303] width 565 height 48
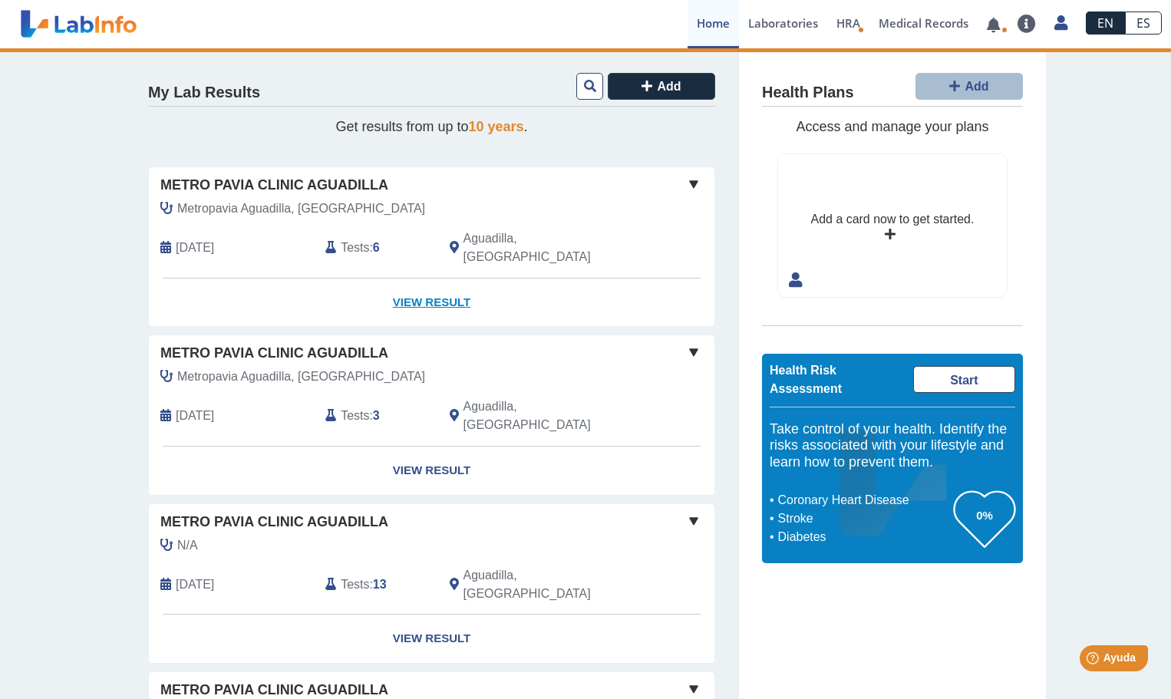
click at [403, 285] on link "View Result" at bounding box center [431, 303] width 565 height 48
drag, startPoint x: 403, startPoint y: 285, endPoint x: 609, endPoint y: 272, distance: 206.8
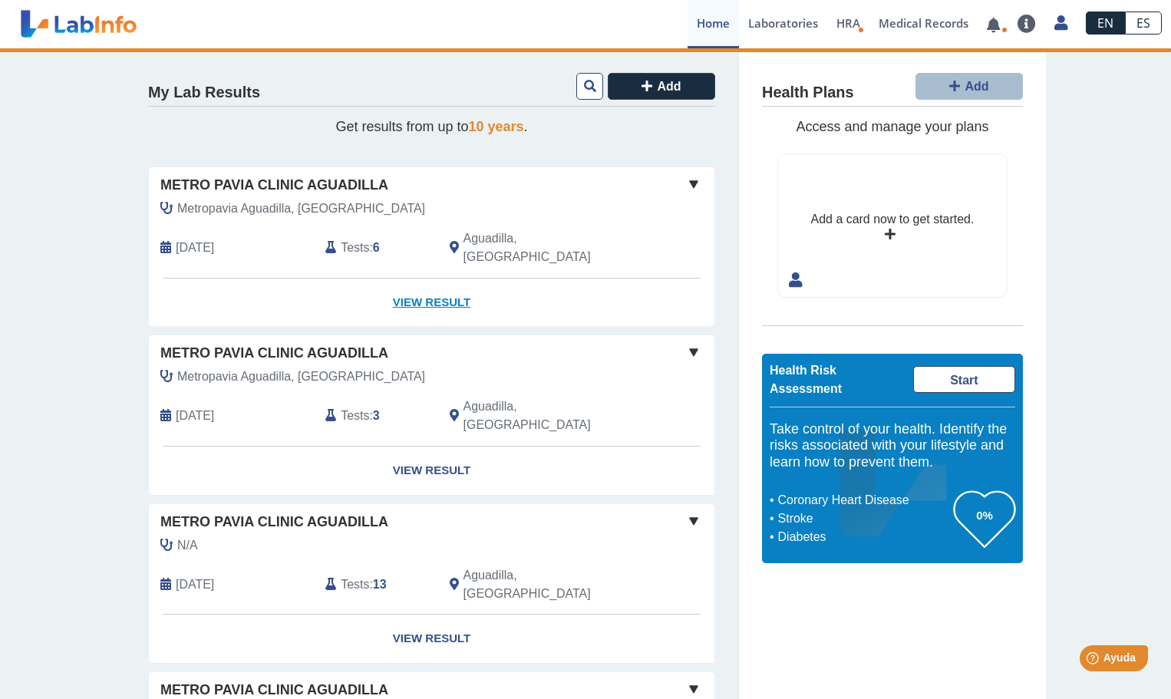
click at [609, 279] on link "View Result" at bounding box center [431, 303] width 565 height 48
click at [420, 447] on link "View Result" at bounding box center [431, 471] width 565 height 48
click at [211, 239] on span "Sep 20, 2025" at bounding box center [195, 248] width 38 height 18
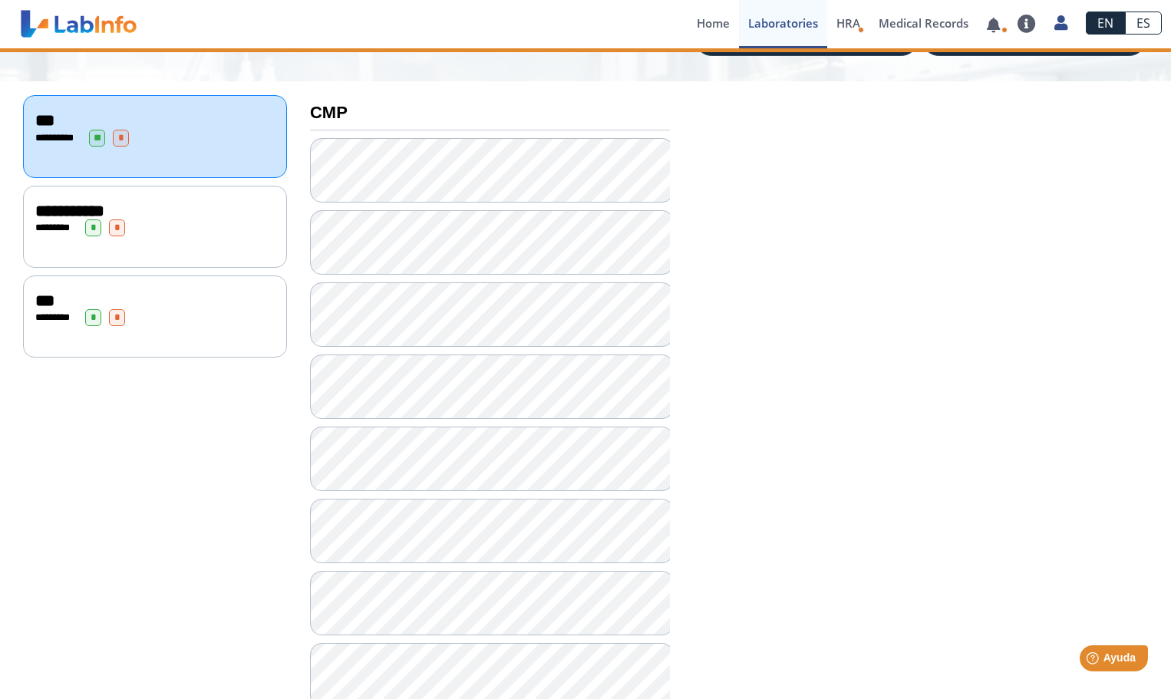
scroll to position [137, 0]
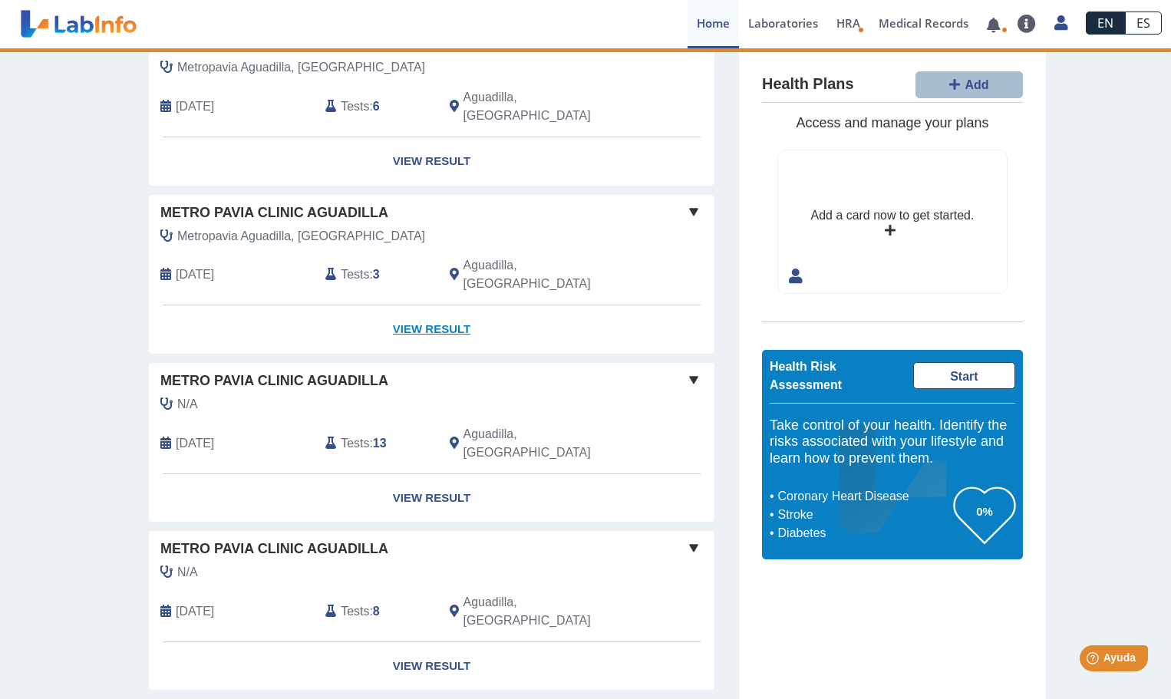
click at [431, 305] on link "View Result" at bounding box center [431, 329] width 565 height 48
click at [491, 256] on span "Aguadilla, PR" at bounding box center [548, 274] width 170 height 37
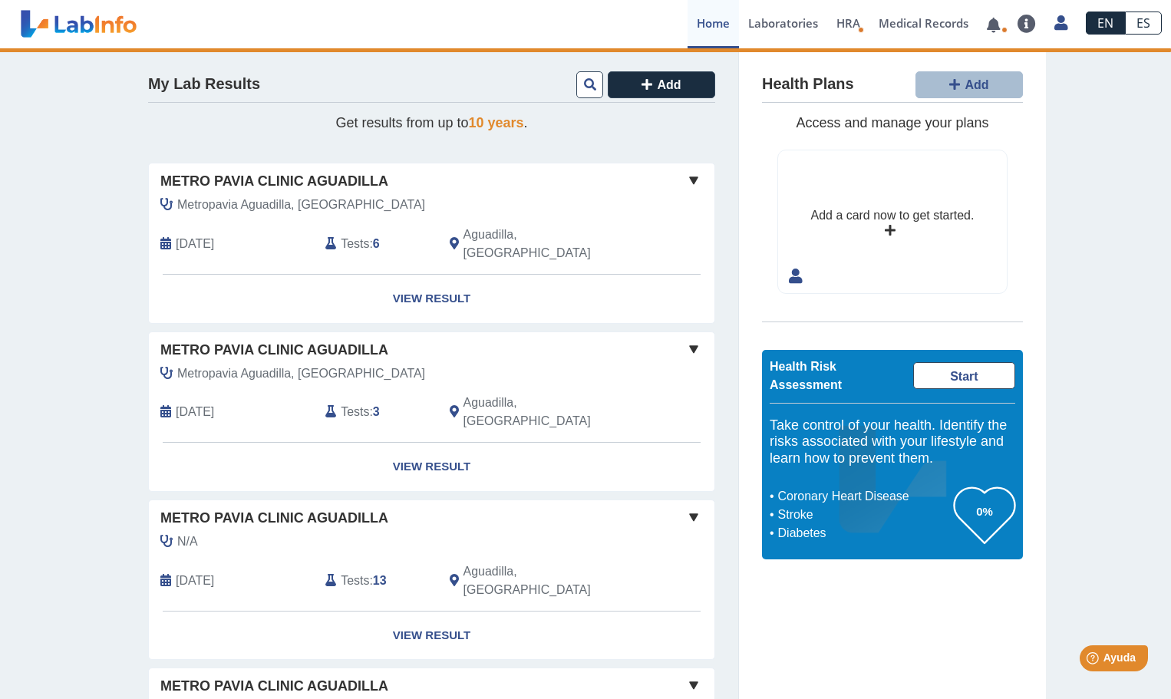
click at [483, 236] on span "Aguadilla, PR" at bounding box center [548, 244] width 170 height 37
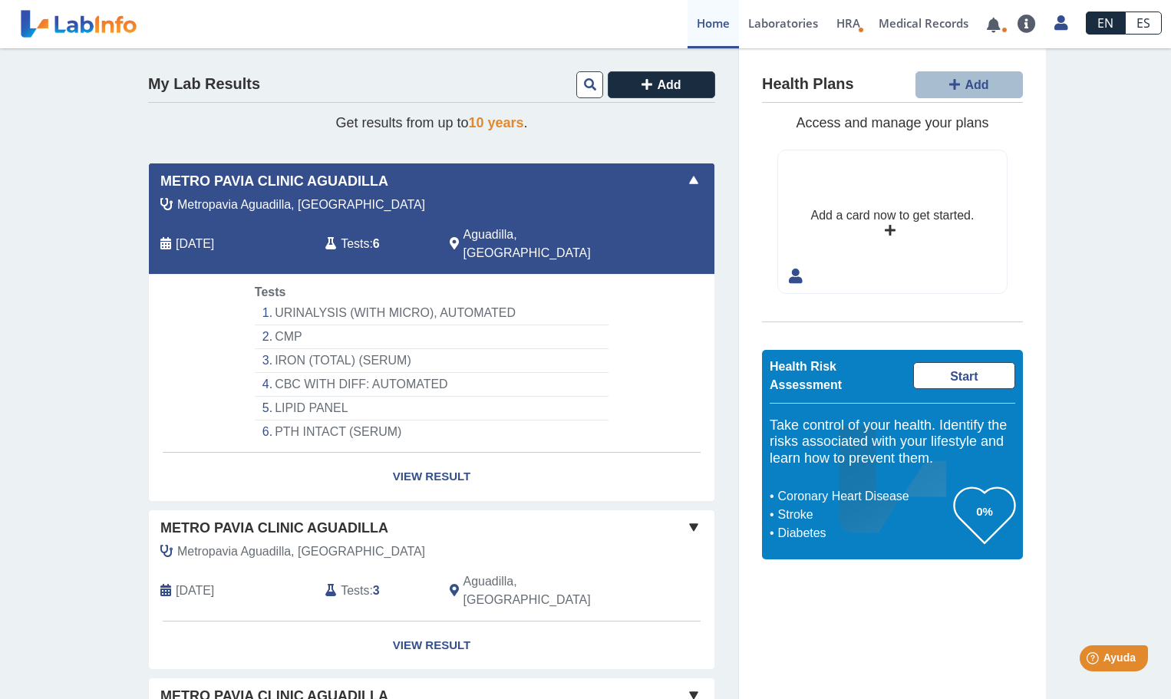
click at [323, 420] on li "PTH INTACT (SERUM)" at bounding box center [432, 431] width 354 height 23
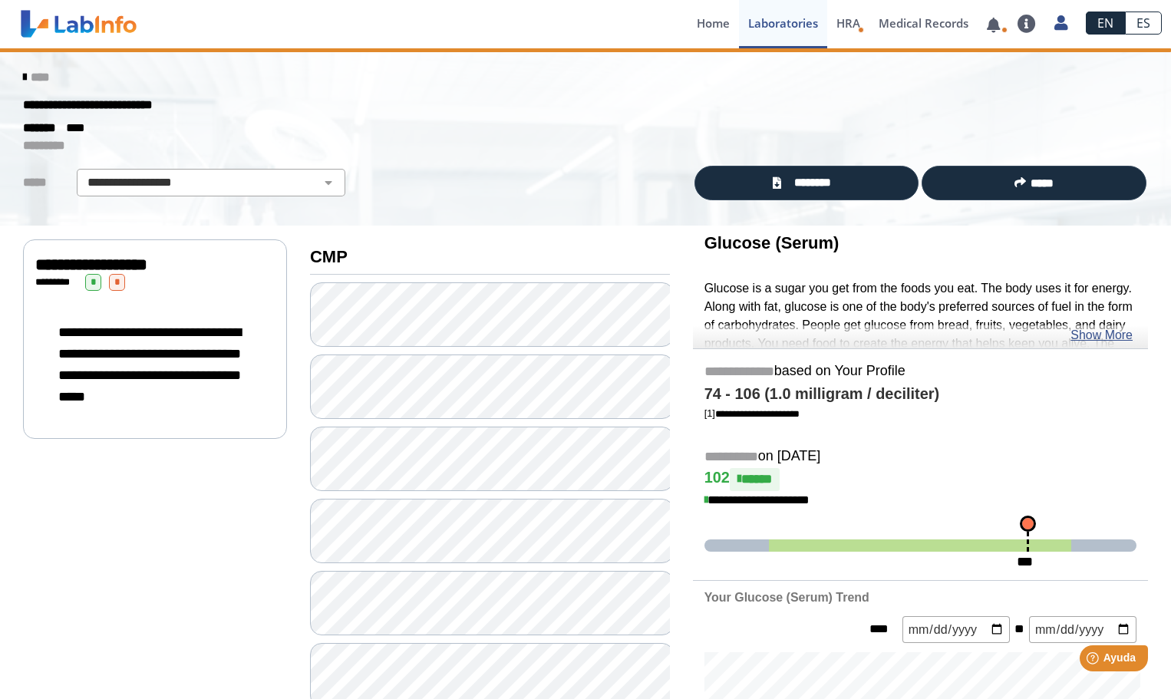
click at [125, 306] on div "**********" at bounding box center [154, 364] width 239 height 117
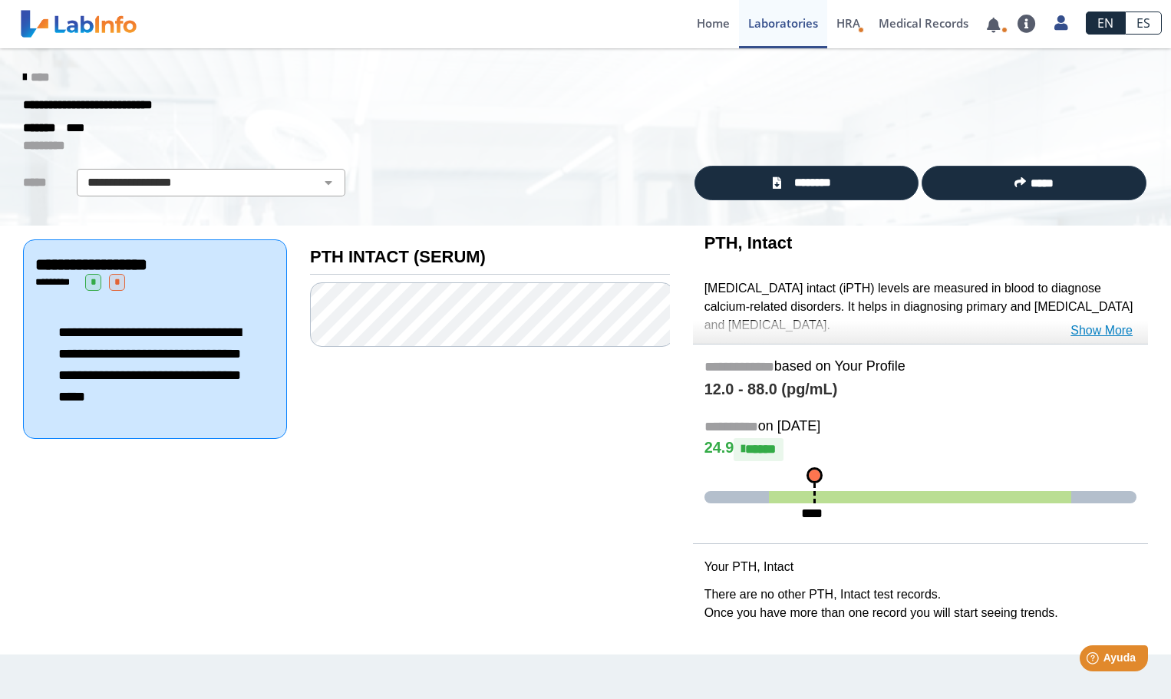
click at [1104, 328] on link "Show More" at bounding box center [1101, 330] width 62 height 18
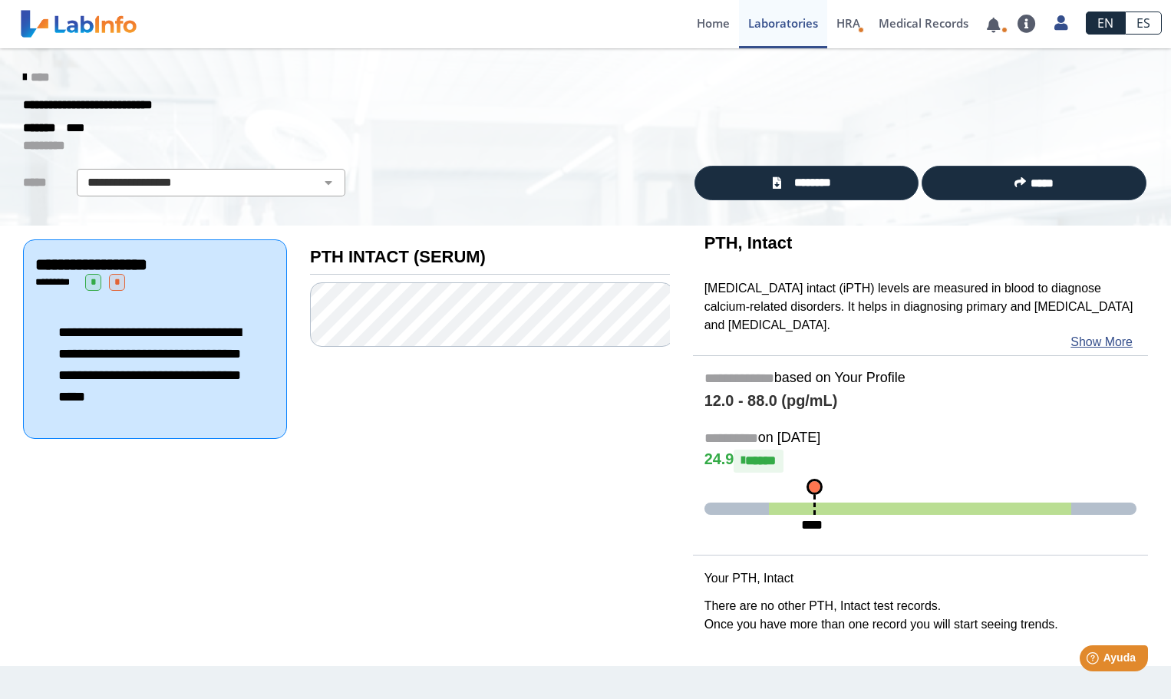
click at [1155, 21] on link "ES" at bounding box center [1143, 23] width 37 height 23
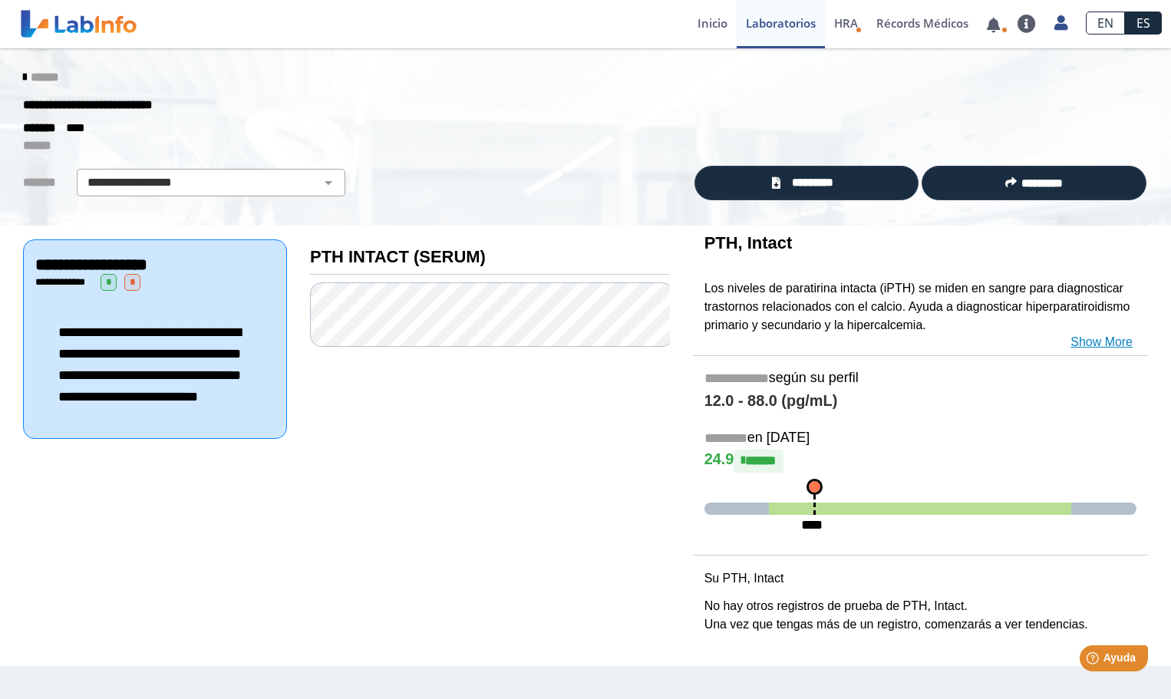
click at [1099, 344] on link "Show More" at bounding box center [1101, 342] width 62 height 18
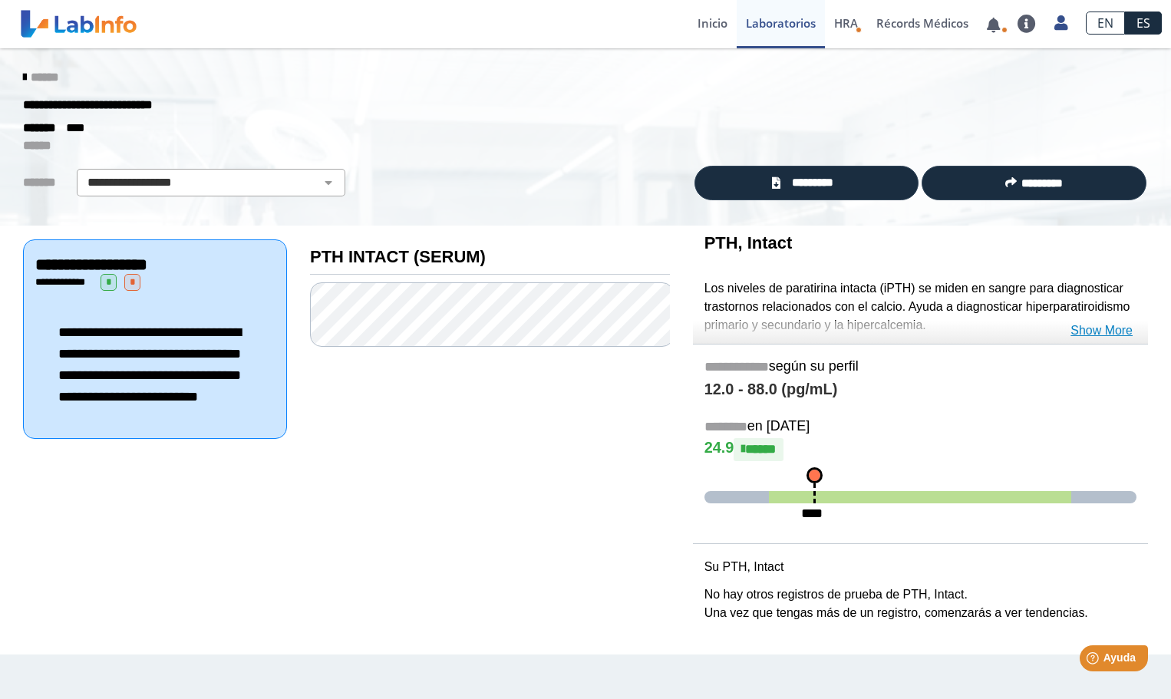
click at [1099, 332] on link "Show More" at bounding box center [1101, 330] width 62 height 18
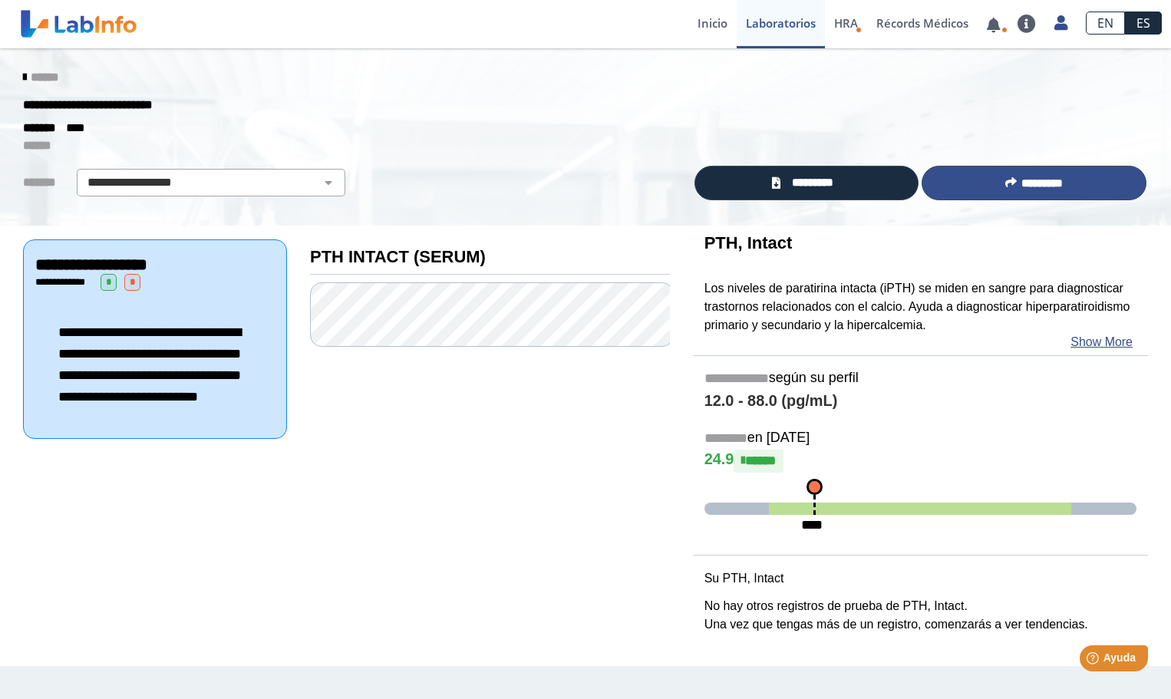
click at [1040, 190] on button "*********" at bounding box center [1033, 183] width 225 height 35
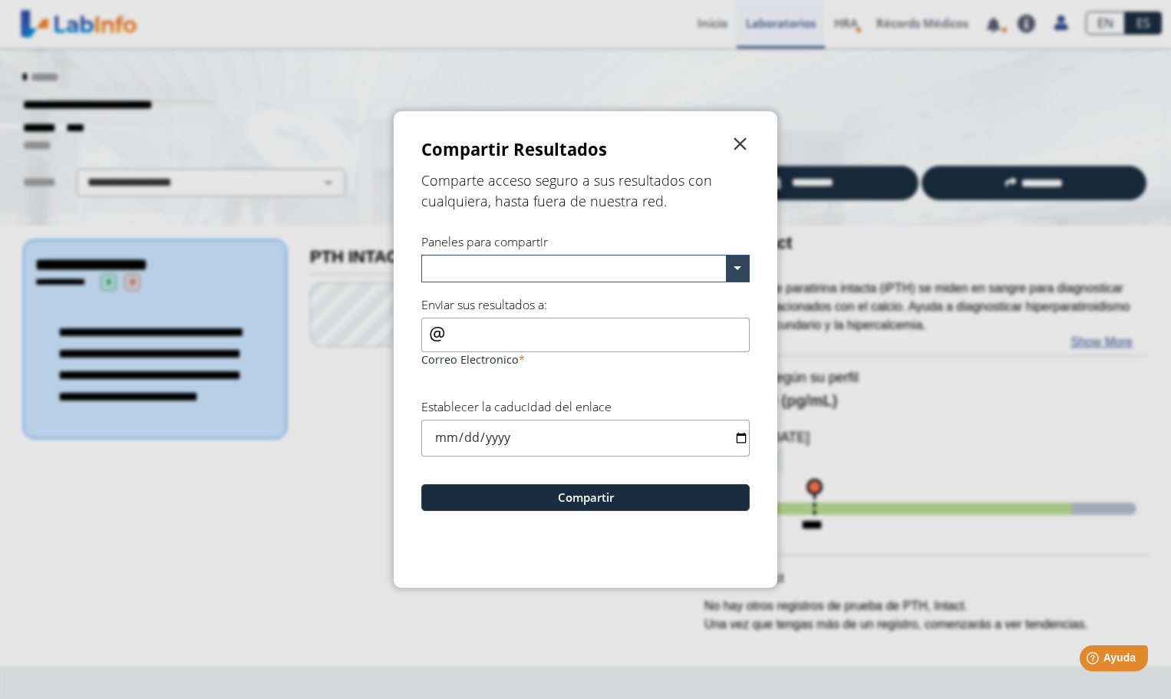
click at [738, 137] on span "" at bounding box center [740, 144] width 18 height 18
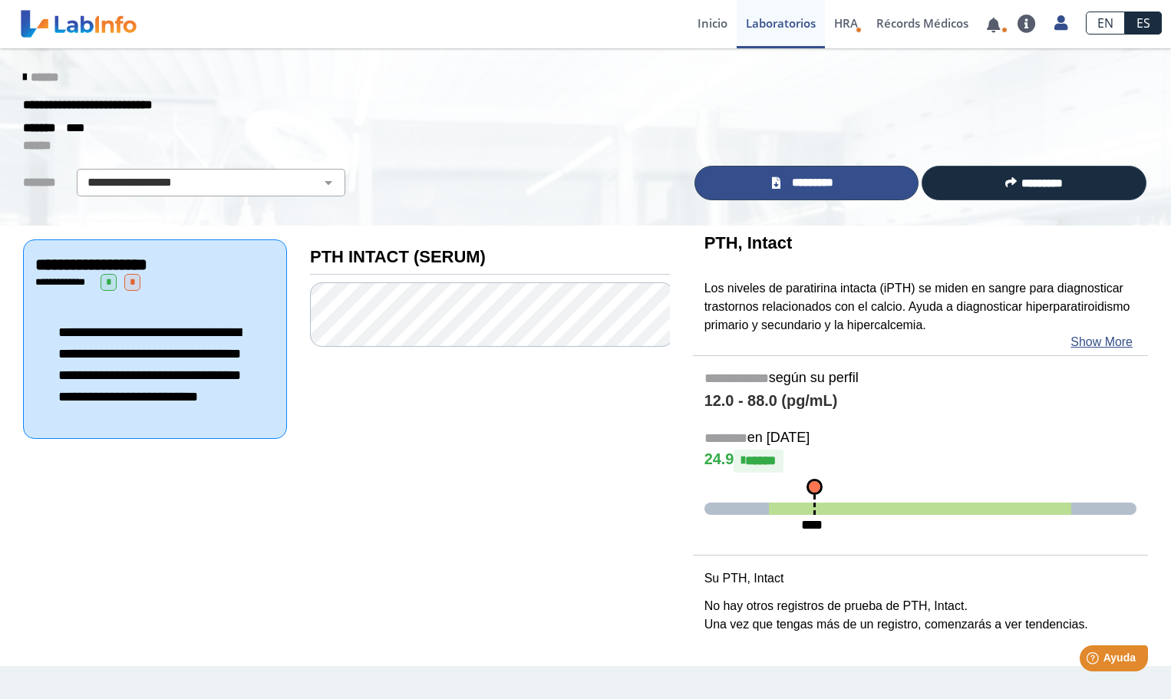
click at [819, 179] on span "*********" at bounding box center [813, 183] width 56 height 18
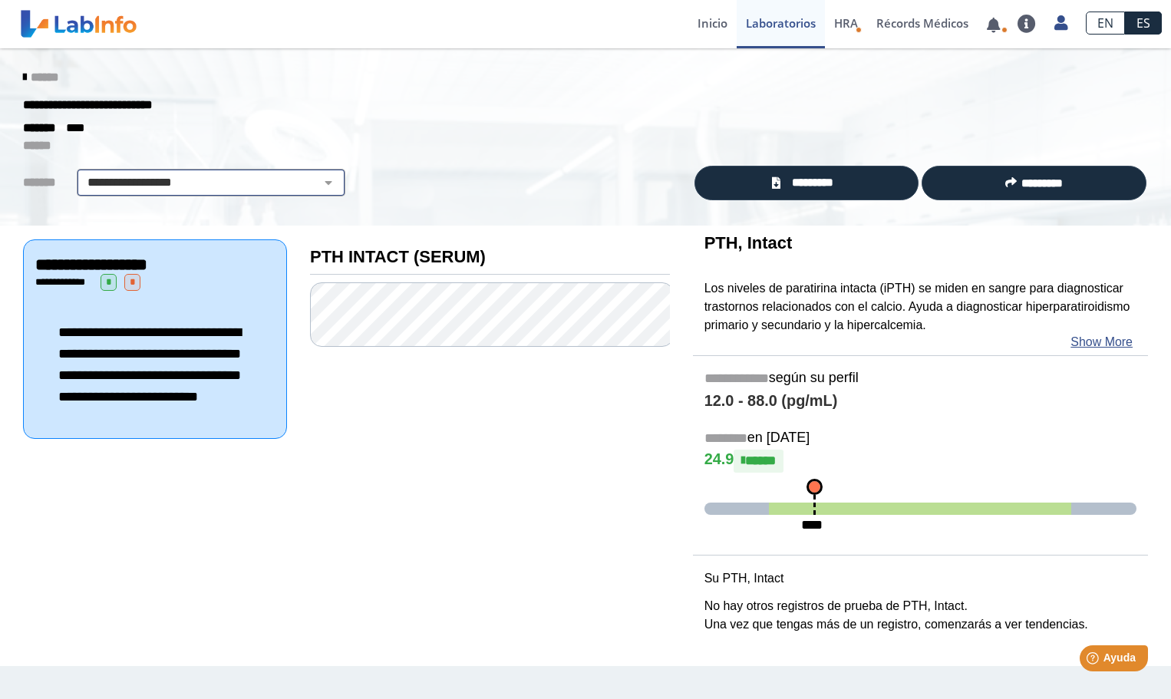
click at [319, 185] on select "**********" at bounding box center [210, 182] width 259 height 18
click at [81, 173] on select "**********" at bounding box center [210, 182] width 259 height 18
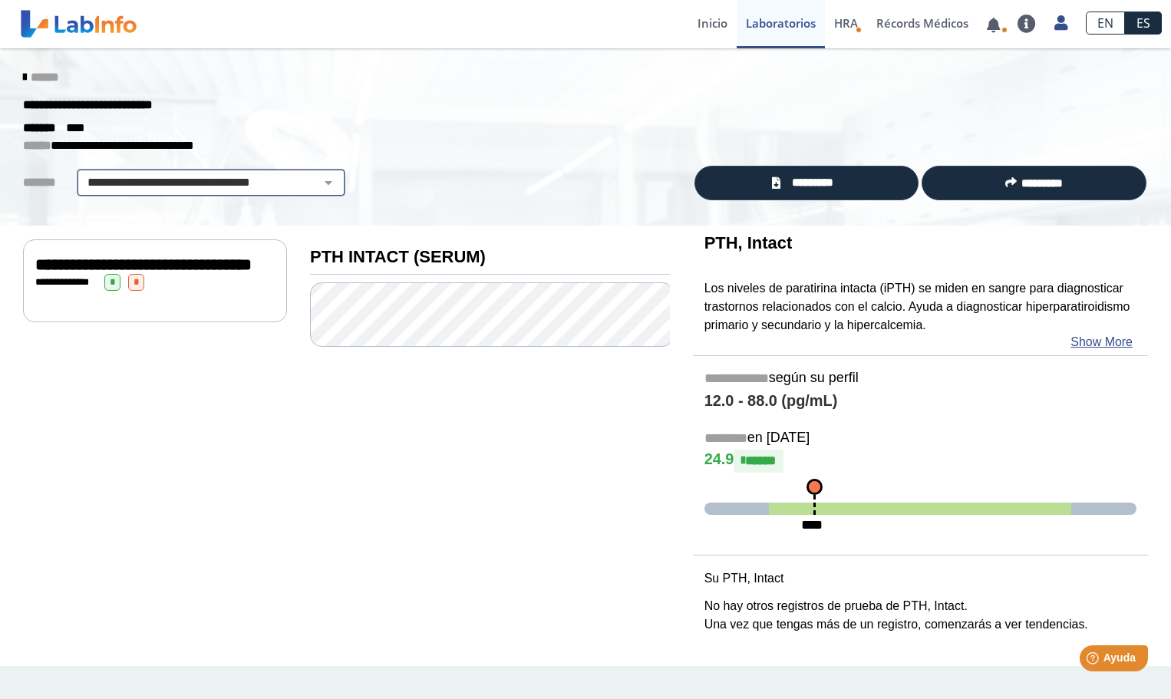
click at [318, 186] on select "**********" at bounding box center [210, 182] width 259 height 18
select select "**********"
click at [81, 173] on select "**********" at bounding box center [210, 182] width 259 height 18
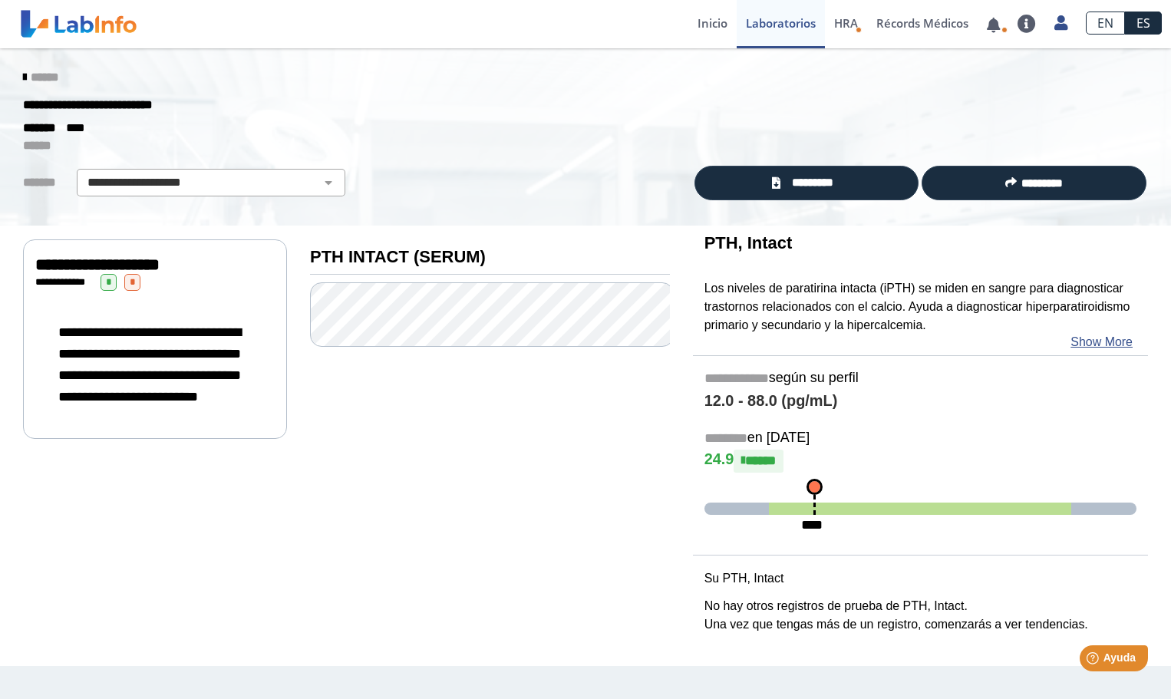
click at [117, 318] on div "**********" at bounding box center [154, 364] width 239 height 117
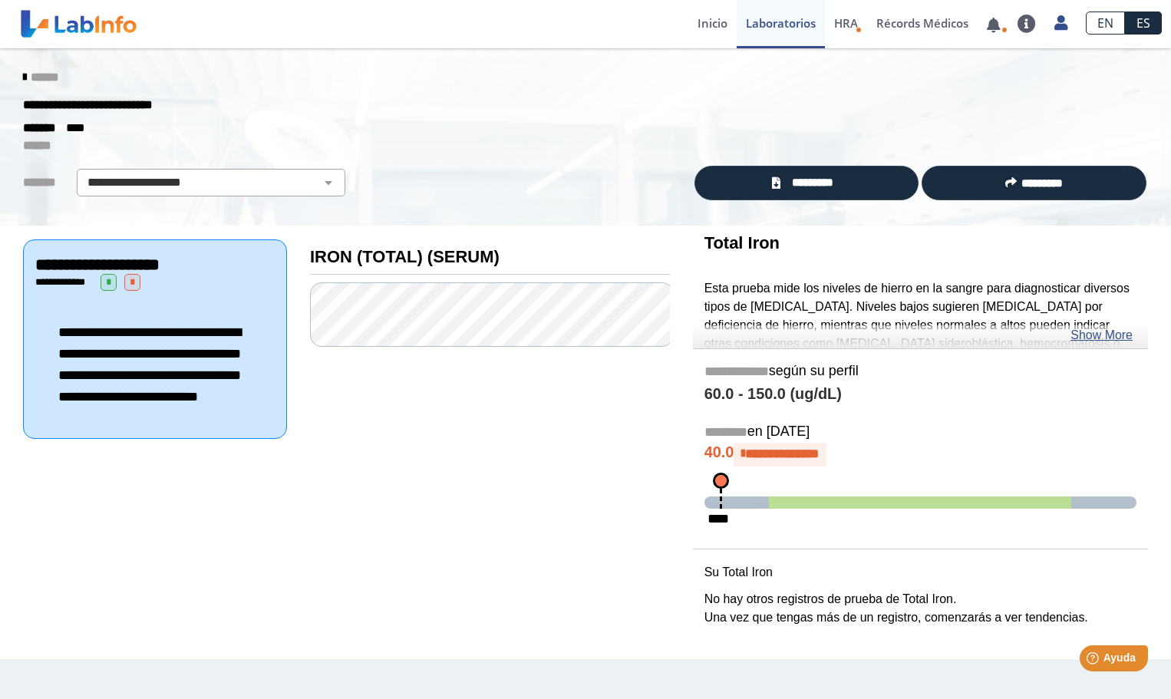
click at [140, 274] on span "*" at bounding box center [132, 282] width 16 height 17
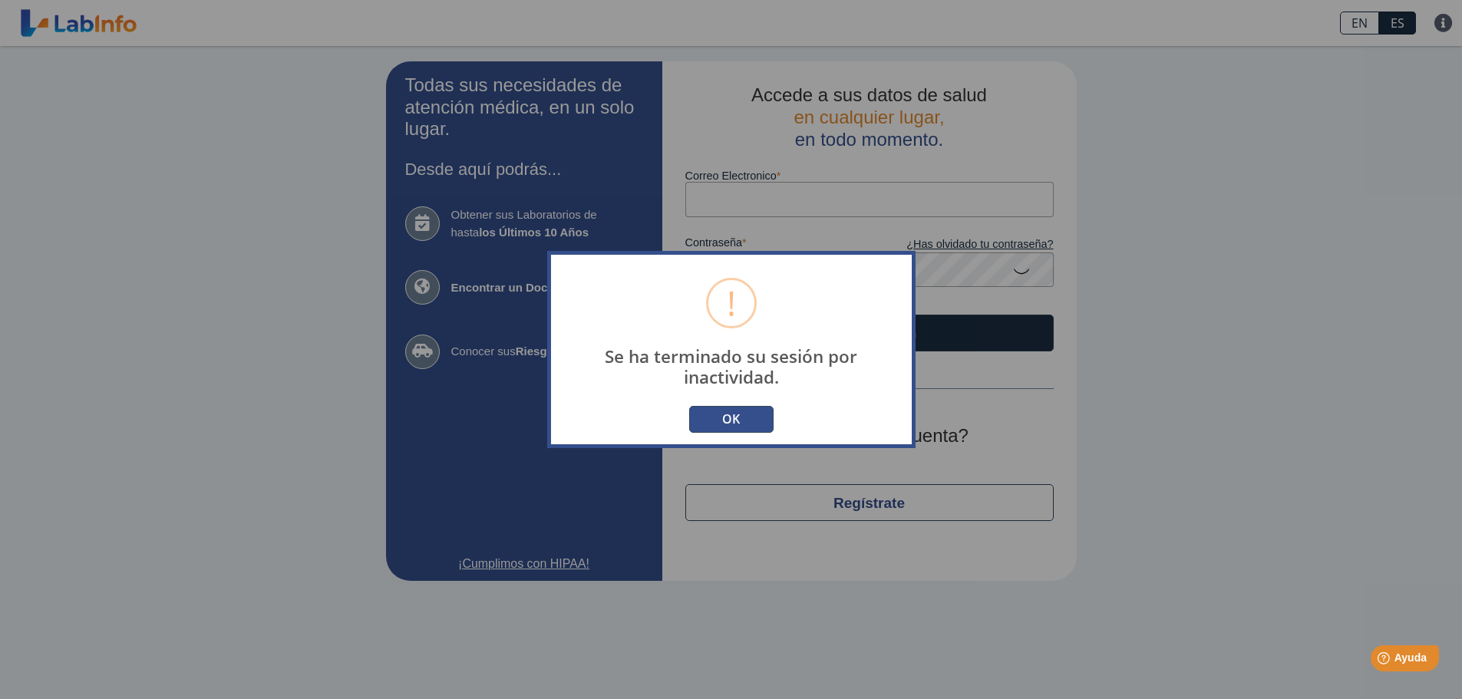
click at [720, 416] on button "OK" at bounding box center [731, 419] width 84 height 27
